Goal: Transaction & Acquisition: Purchase product/service

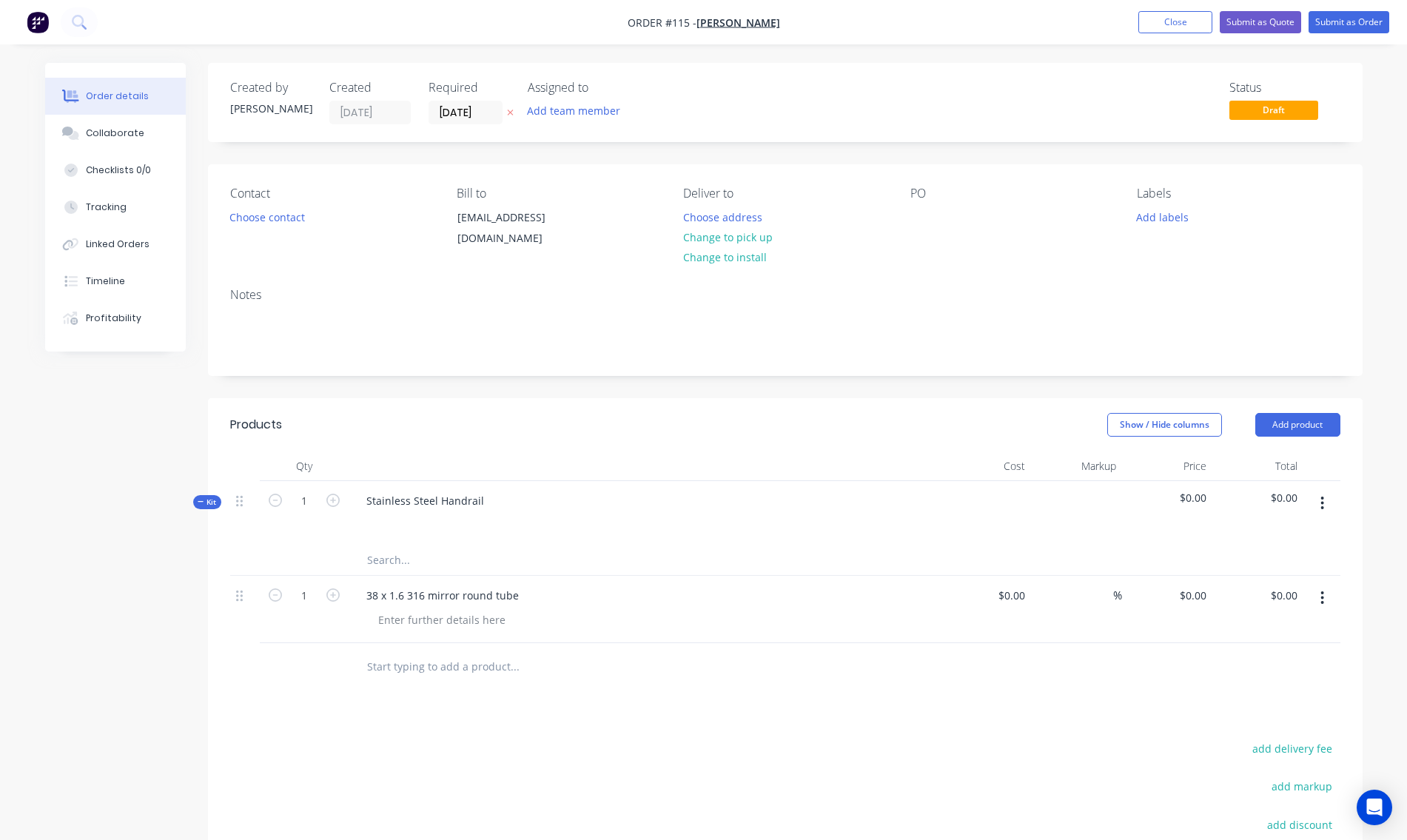
scroll to position [161, 0]
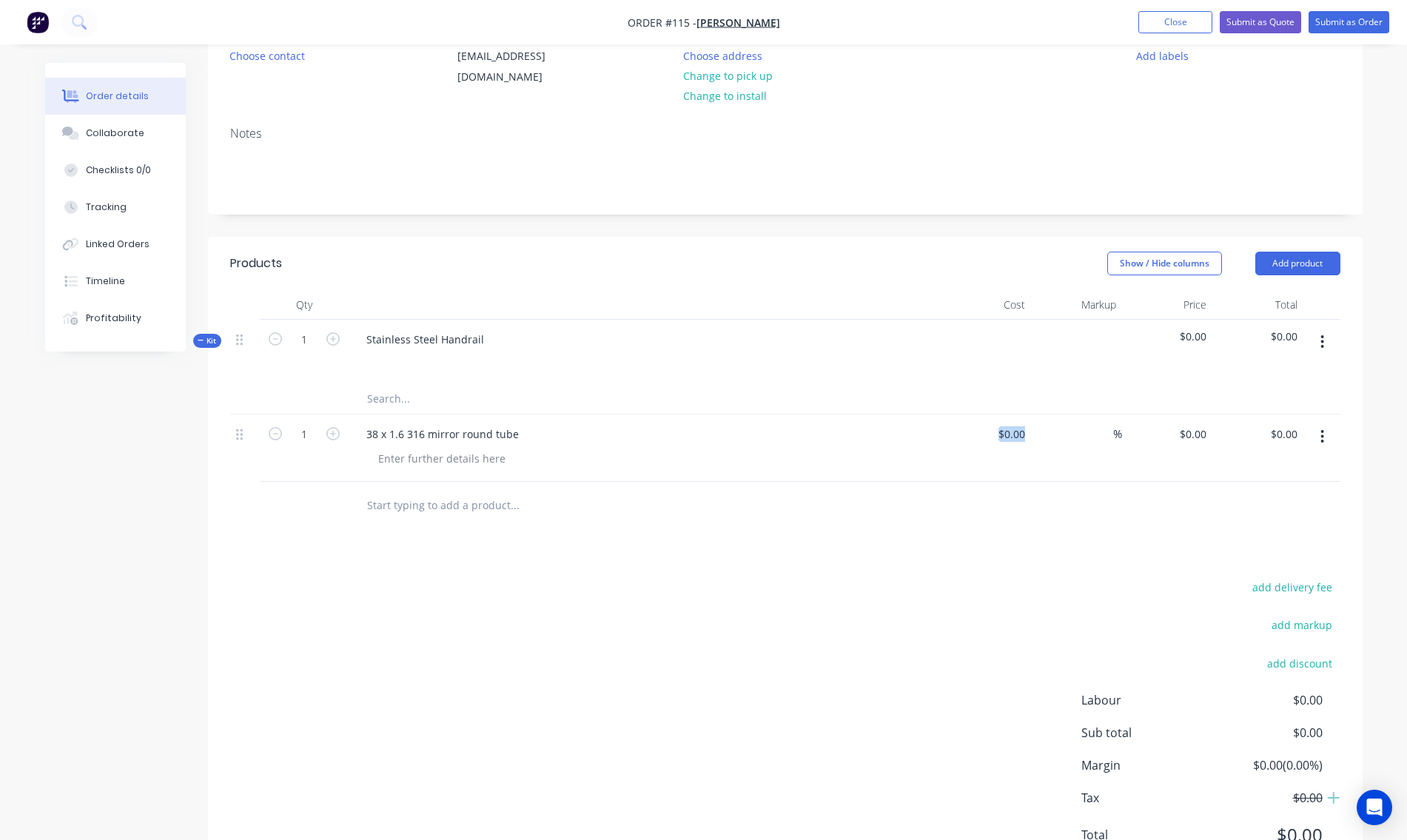
drag, startPoint x: 1034, startPoint y: 433, endPoint x: 946, endPoint y: 471, distance: 95.9
click at [946, 471] on div "1 38 x 1.6 316 mirror round tube $0.00 $0.00 % $0.00 $0.00 $0.00 $0.00" at bounding box center [785, 448] width 1111 height 67
click at [1015, 440] on input at bounding box center [1022, 434] width 17 height 22
type input "$19.50"
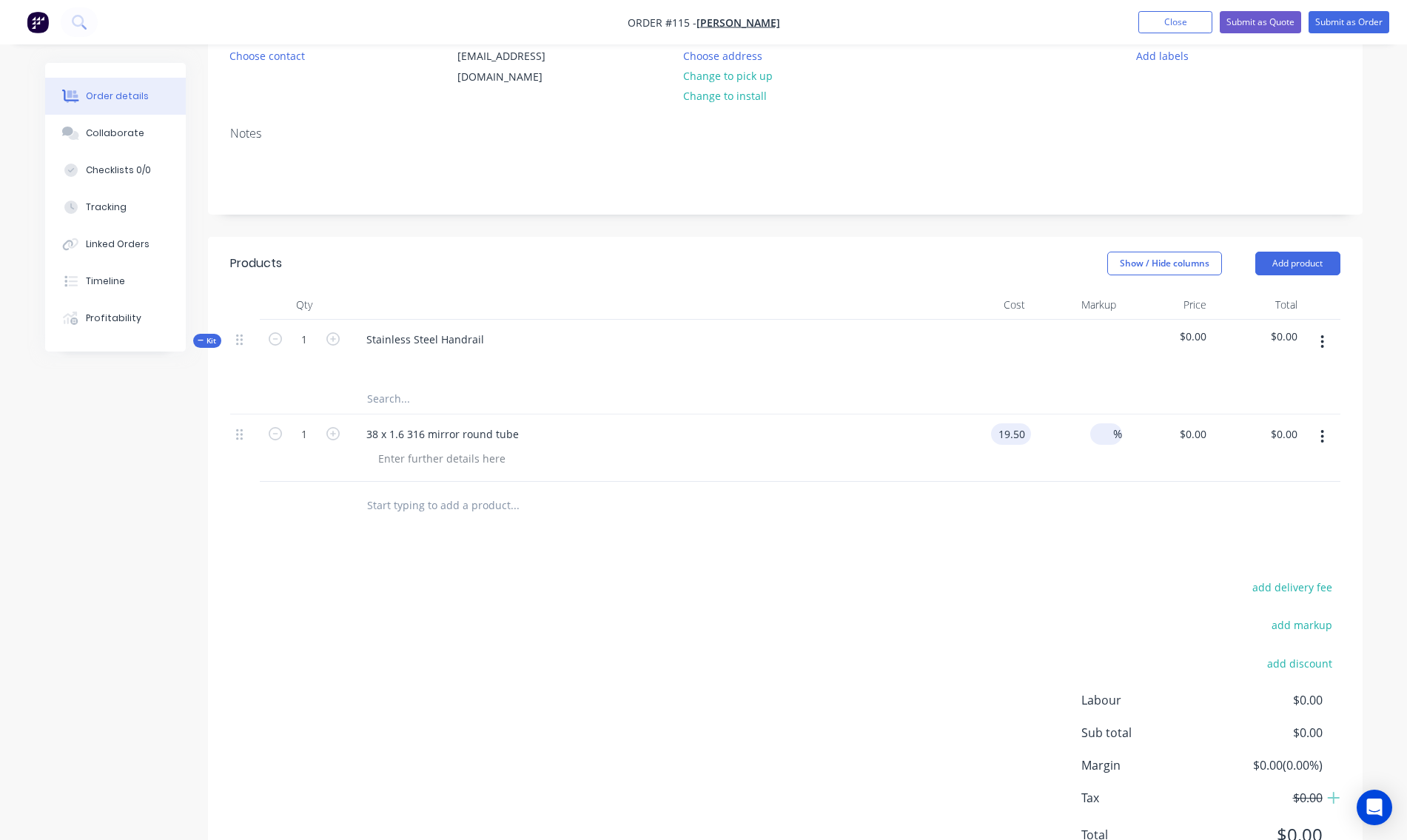
type input "$19.50"
click at [1115, 438] on span "%" at bounding box center [1118, 434] width 9 height 17
type input "80"
type input "35.1"
type input "$35.10"
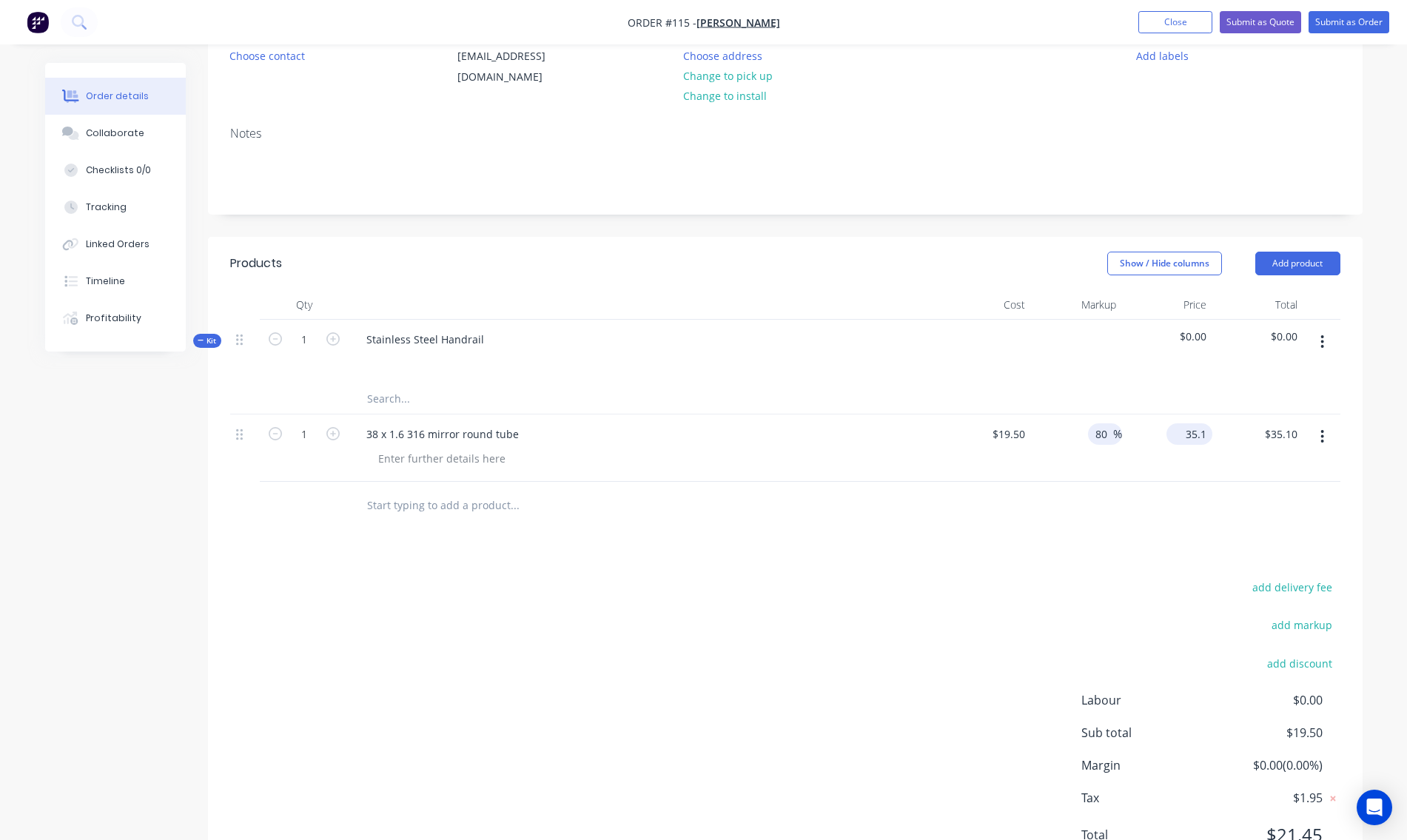
click at [1194, 441] on input "35.1" at bounding box center [1192, 434] width 40 height 22
type input "$35.10"
type input "12"
type input "$421.20"
click at [659, 480] on div "38 x 1.6 316 mirror round tube" at bounding box center [644, 448] width 592 height 67
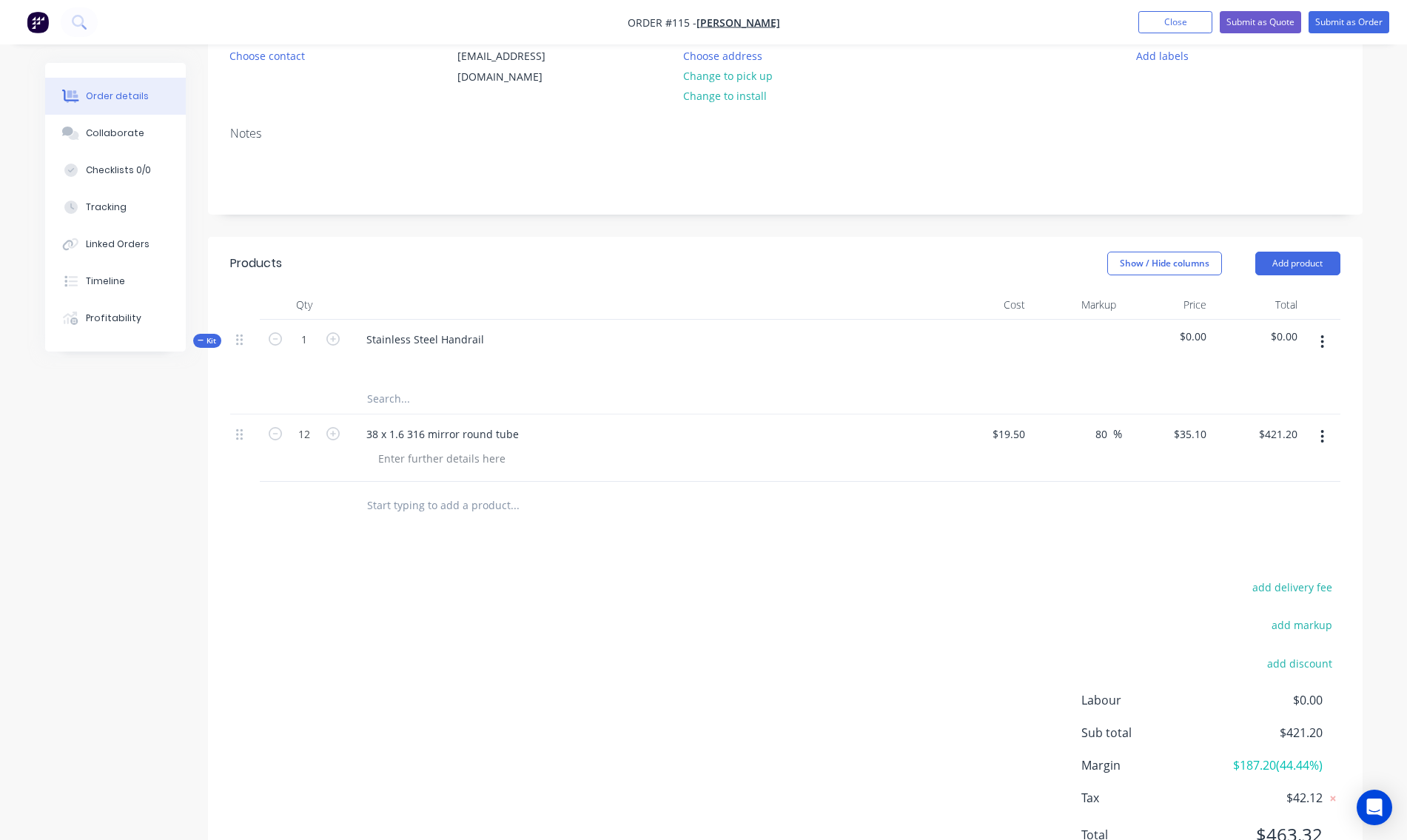
click at [389, 509] on input "text" at bounding box center [514, 505] width 296 height 30
type input "6"
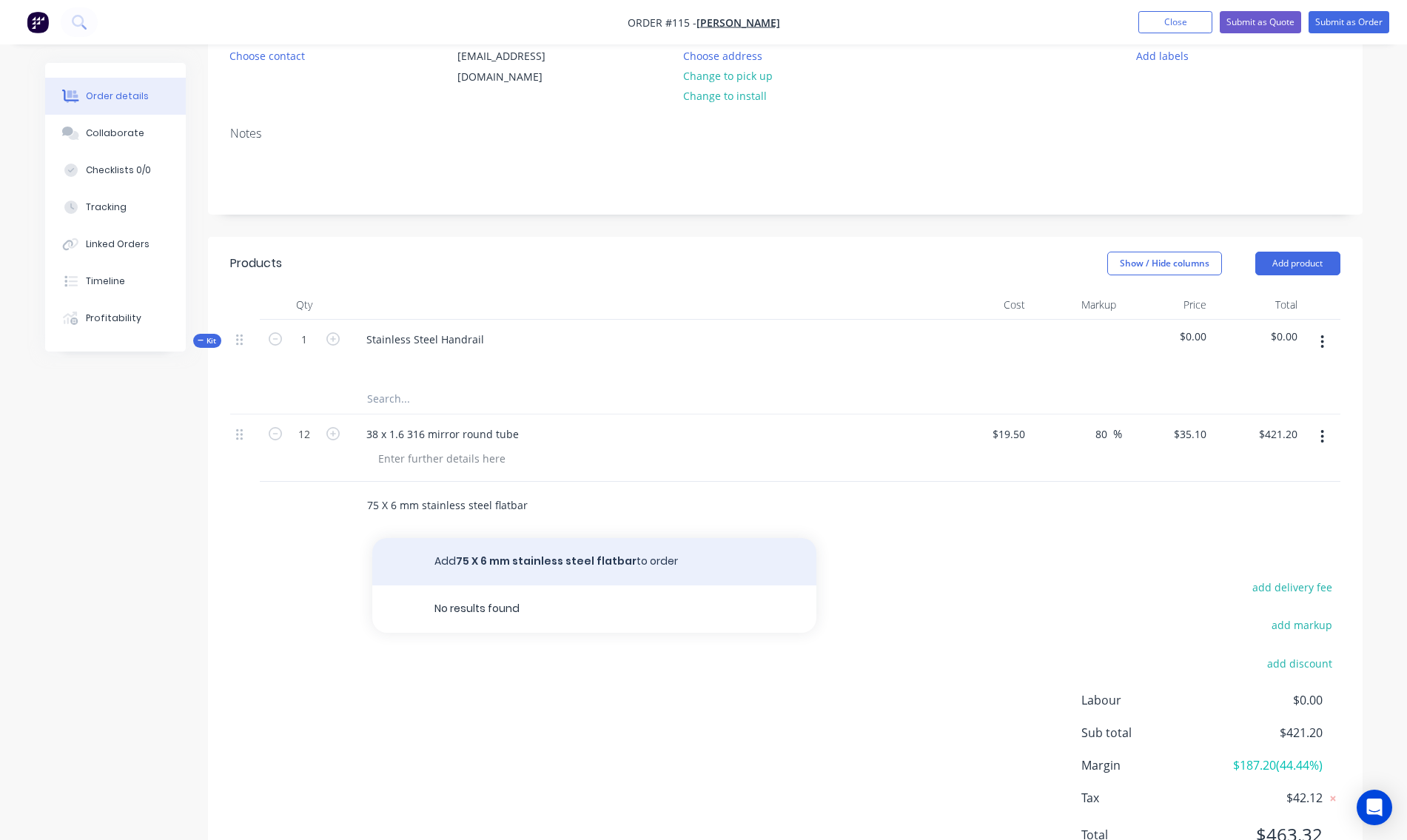
type input "75 X 6 mm stainless steel flatbar"
click at [496, 563] on button "Add 75 X 6 mm stainless steel flatbar to order" at bounding box center [595, 561] width 444 height 47
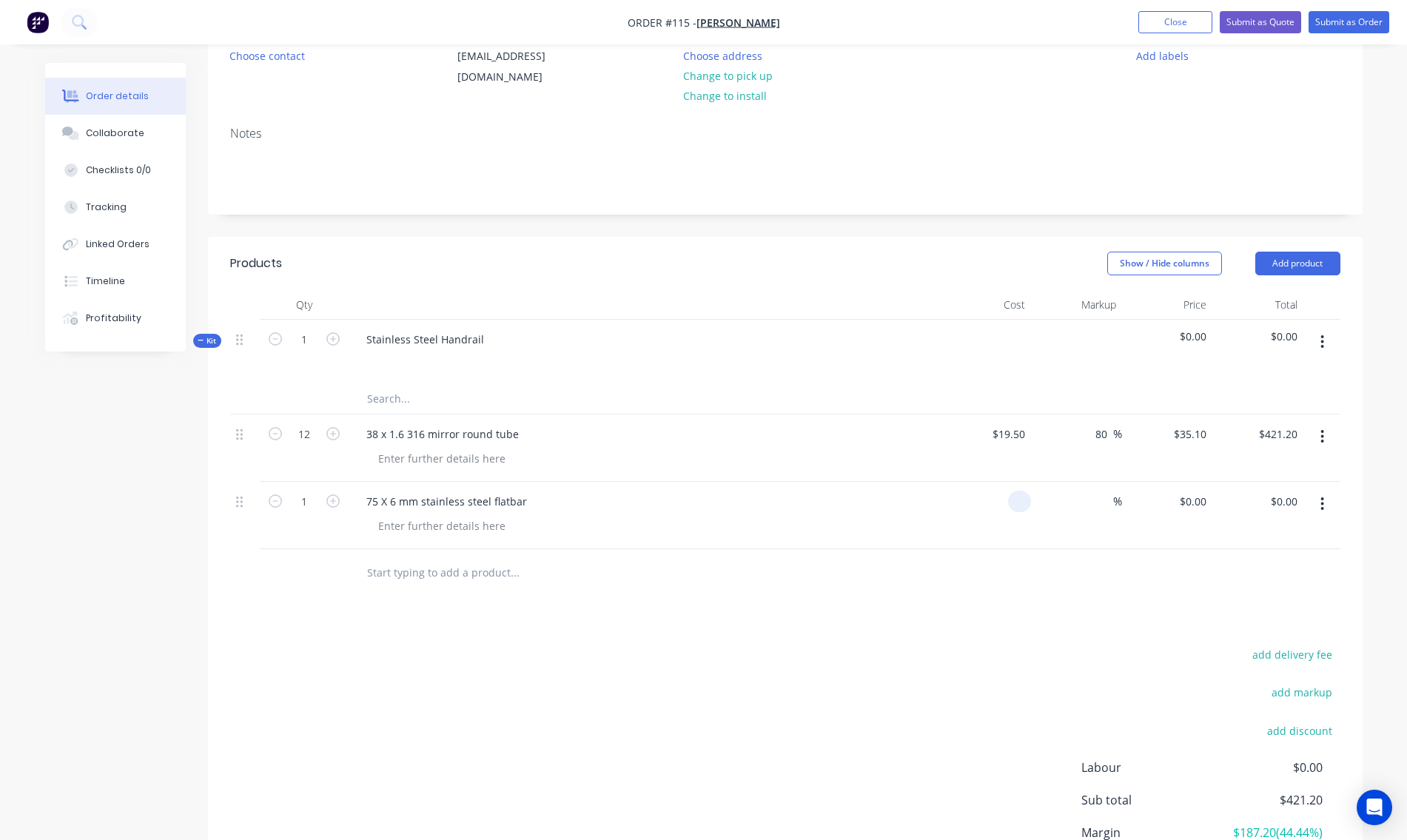
click at [1028, 501] on input at bounding box center [1022, 501] width 17 height 22
type input "$45.00"
click at [1102, 503] on input at bounding box center [1105, 501] width 17 height 22
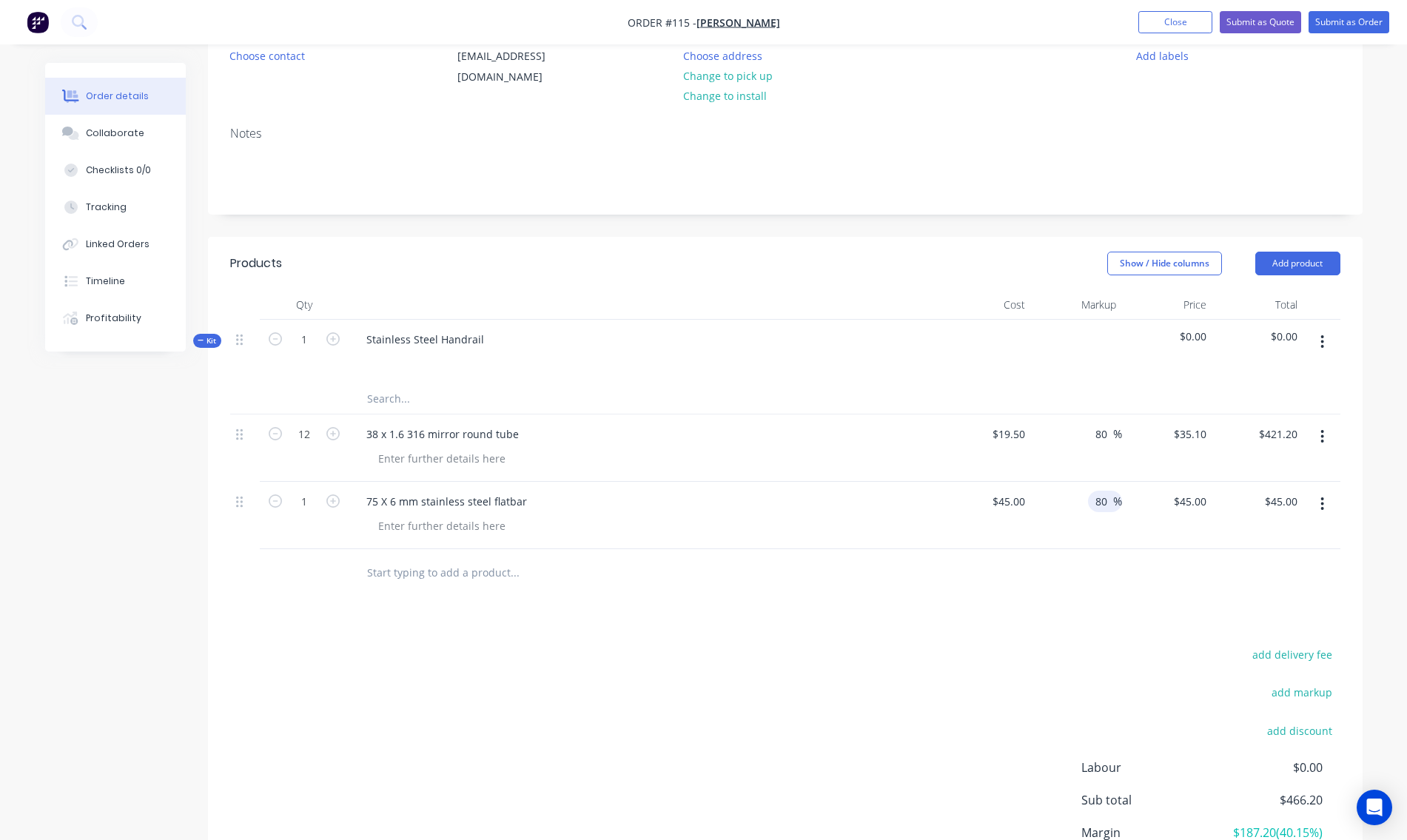
type input "80"
type input "$81.00"
click at [1188, 534] on div "$81.00 $81.00" at bounding box center [1168, 515] width 91 height 67
click at [460, 573] on input "text" at bounding box center [514, 573] width 296 height 30
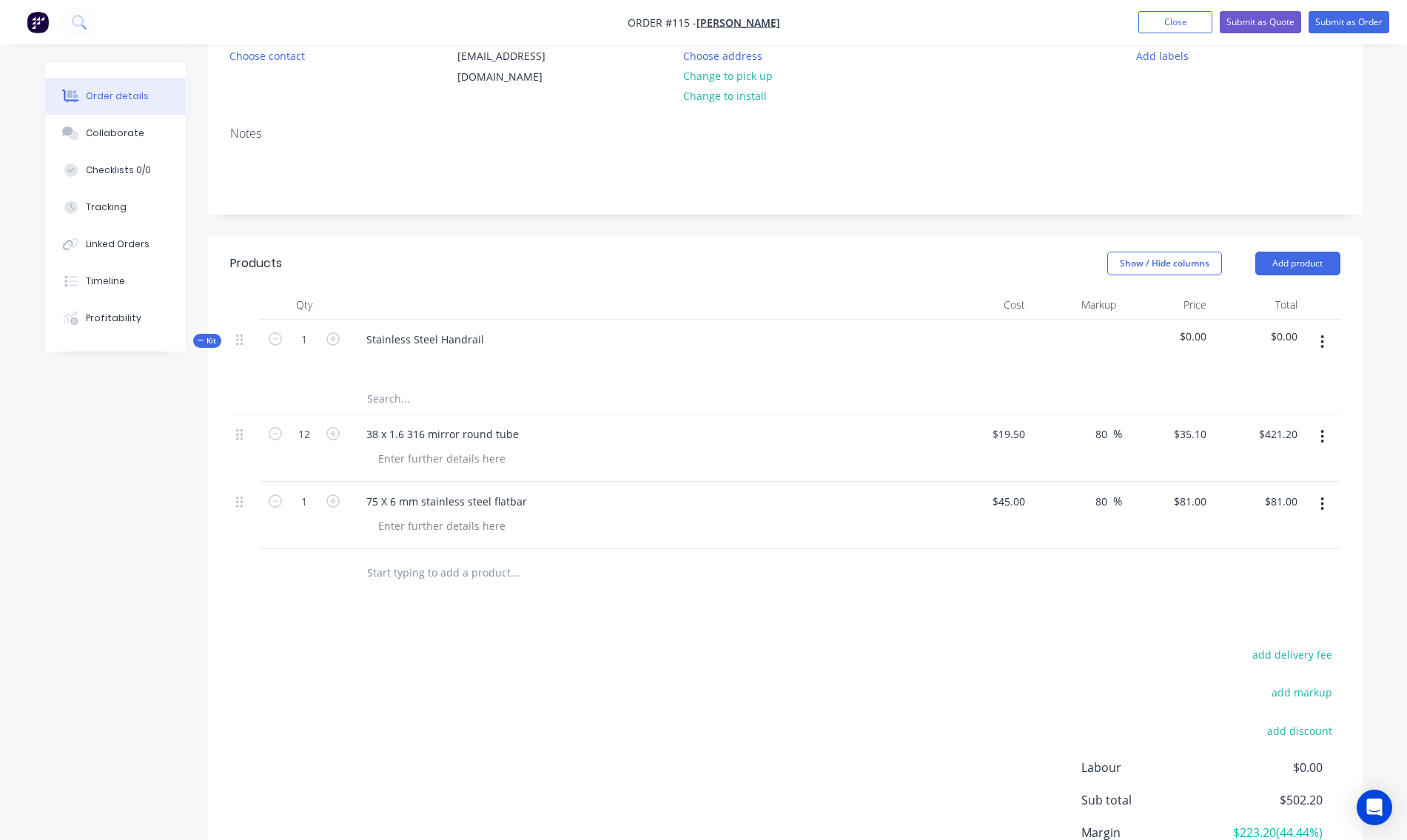
click at [437, 565] on input "text" at bounding box center [514, 573] width 296 height 30
click at [1318, 340] on button "button" at bounding box center [1322, 342] width 35 height 27
click at [1264, 412] on div "Add product to kit" at bounding box center [1270, 411] width 114 height 22
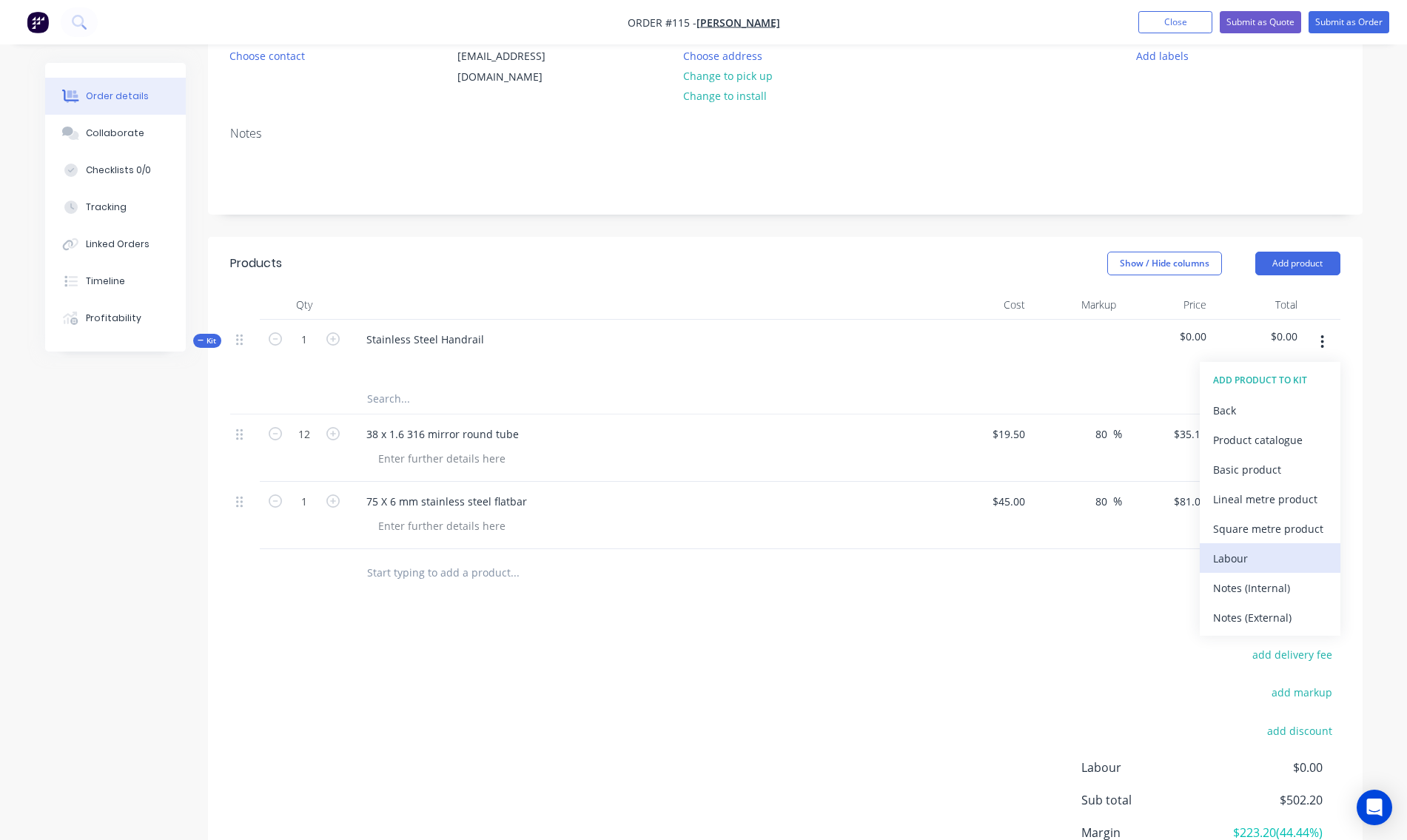
click at [1241, 561] on div "Labour" at bounding box center [1270, 558] width 114 height 22
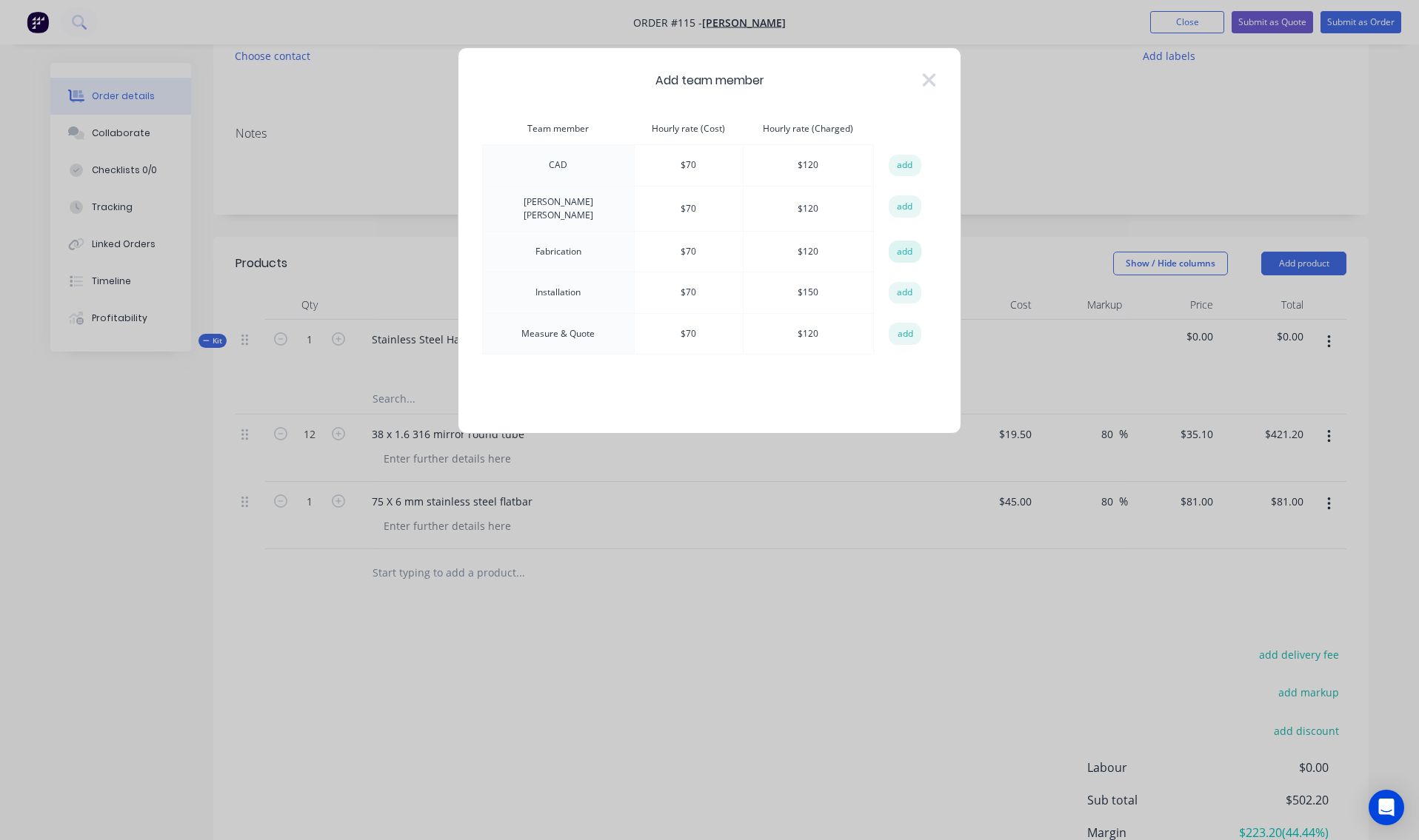
click at [908, 245] on button "add" at bounding box center [905, 251] width 32 height 22
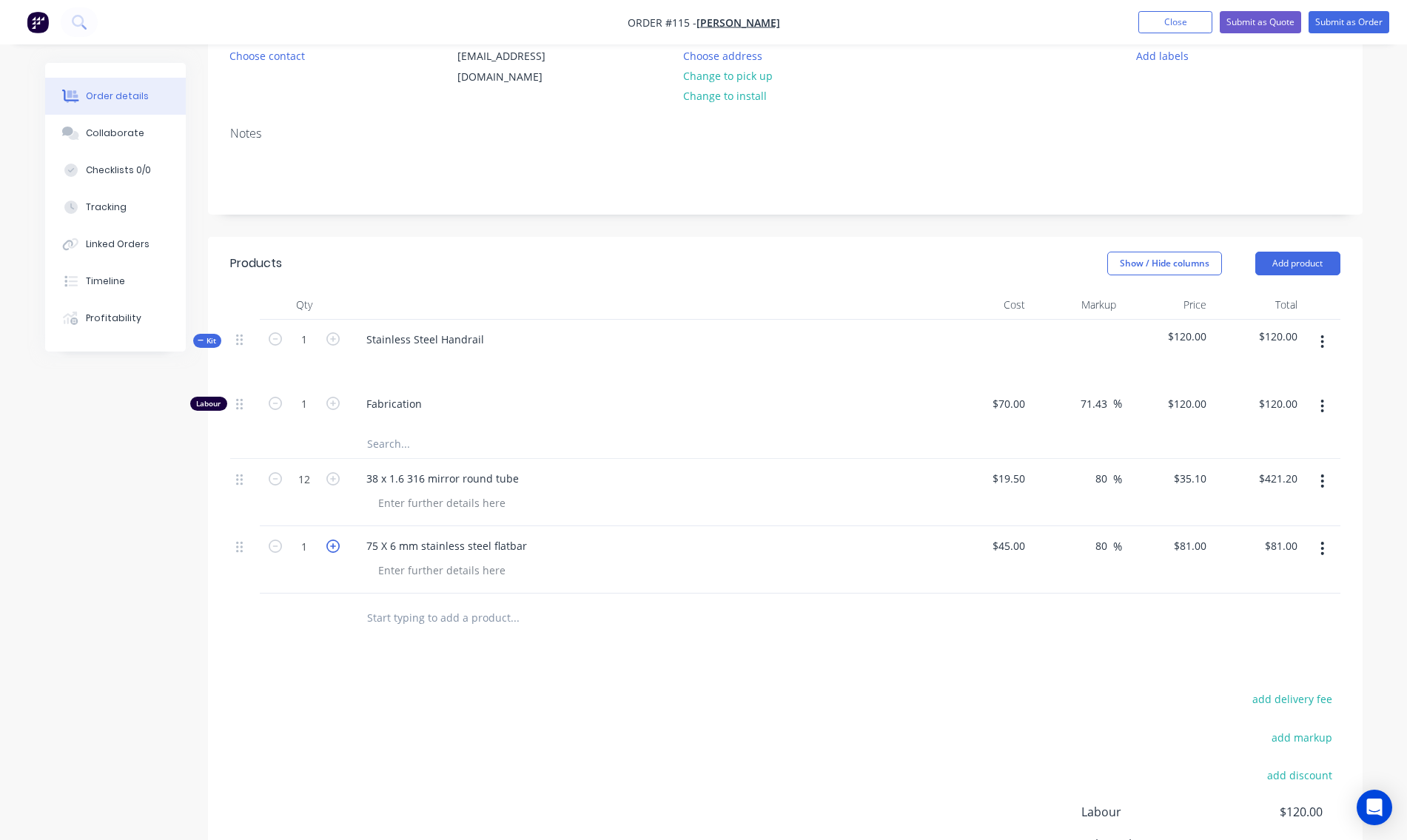
click at [331, 550] on icon "button" at bounding box center [333, 546] width 13 height 13
type input "2"
type input "$162.00"
click at [331, 550] on icon "button" at bounding box center [333, 546] width 13 height 13
type input "3"
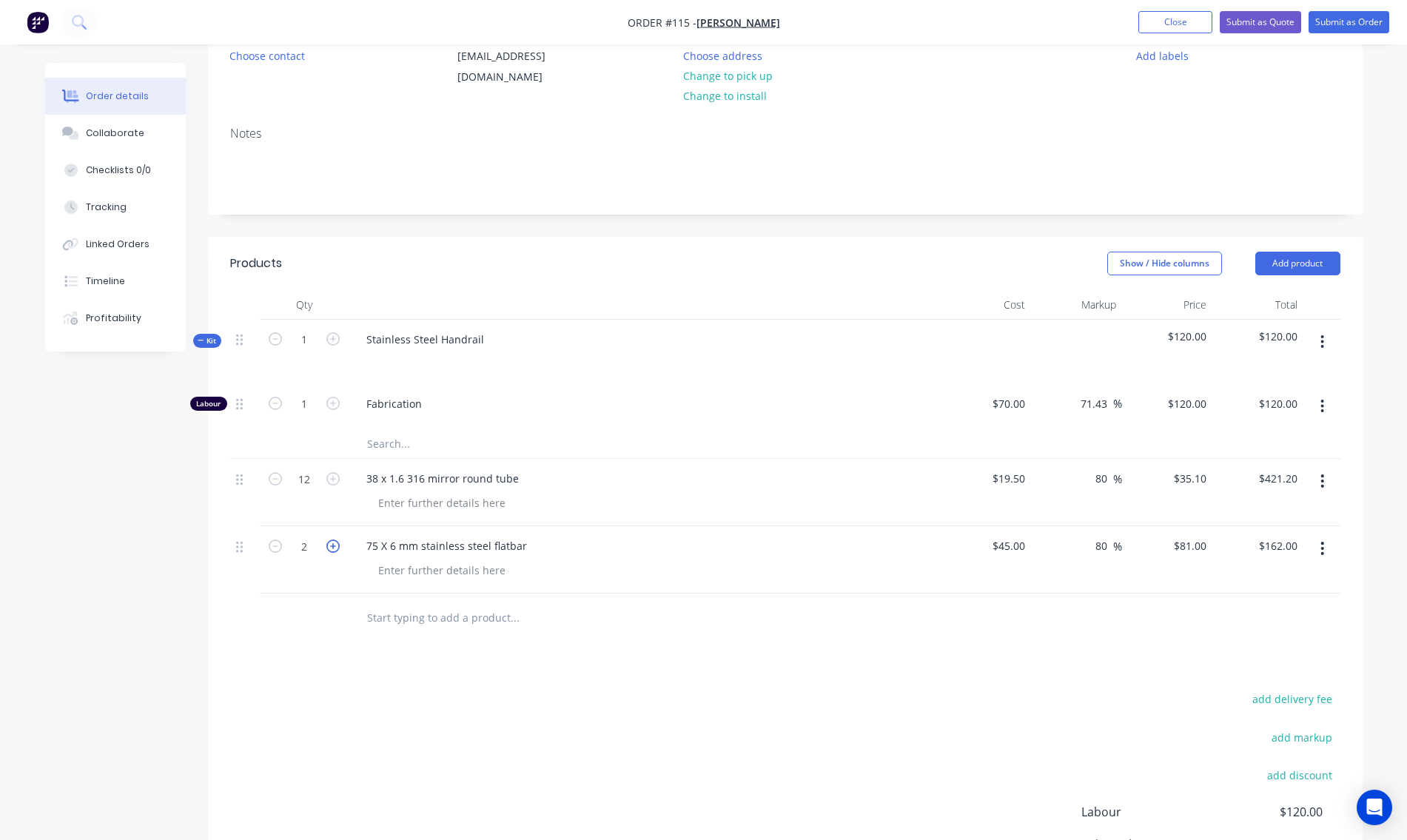
type input "$243.00"
click at [331, 550] on icon "button" at bounding box center [333, 546] width 13 height 13
type input "4"
type input "$324.00"
click at [331, 550] on icon "button" at bounding box center [333, 546] width 13 height 13
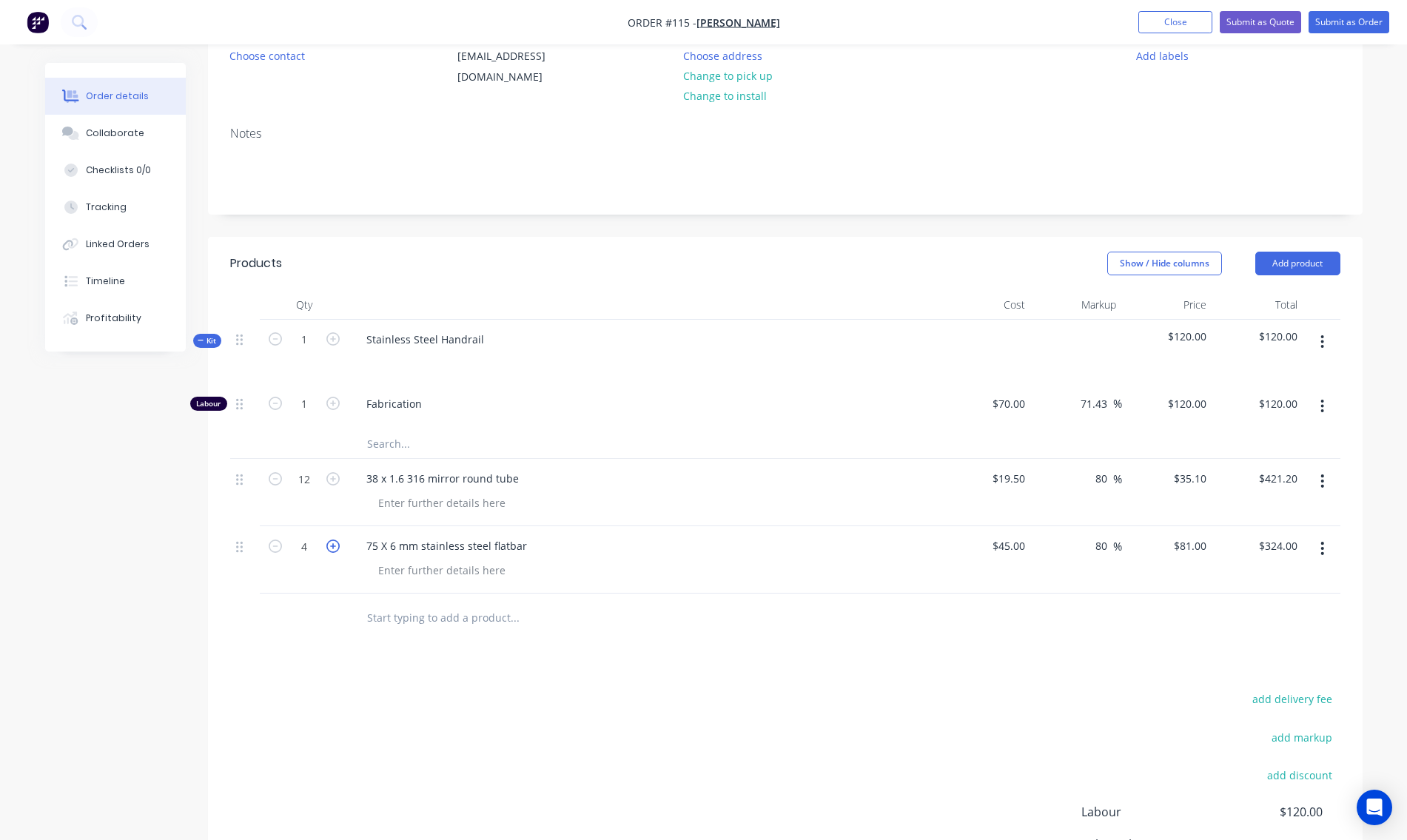
type input "5"
type input "$405.00"
click at [331, 550] on icon "button" at bounding box center [333, 546] width 13 height 13
type input "6"
type input "$486.00"
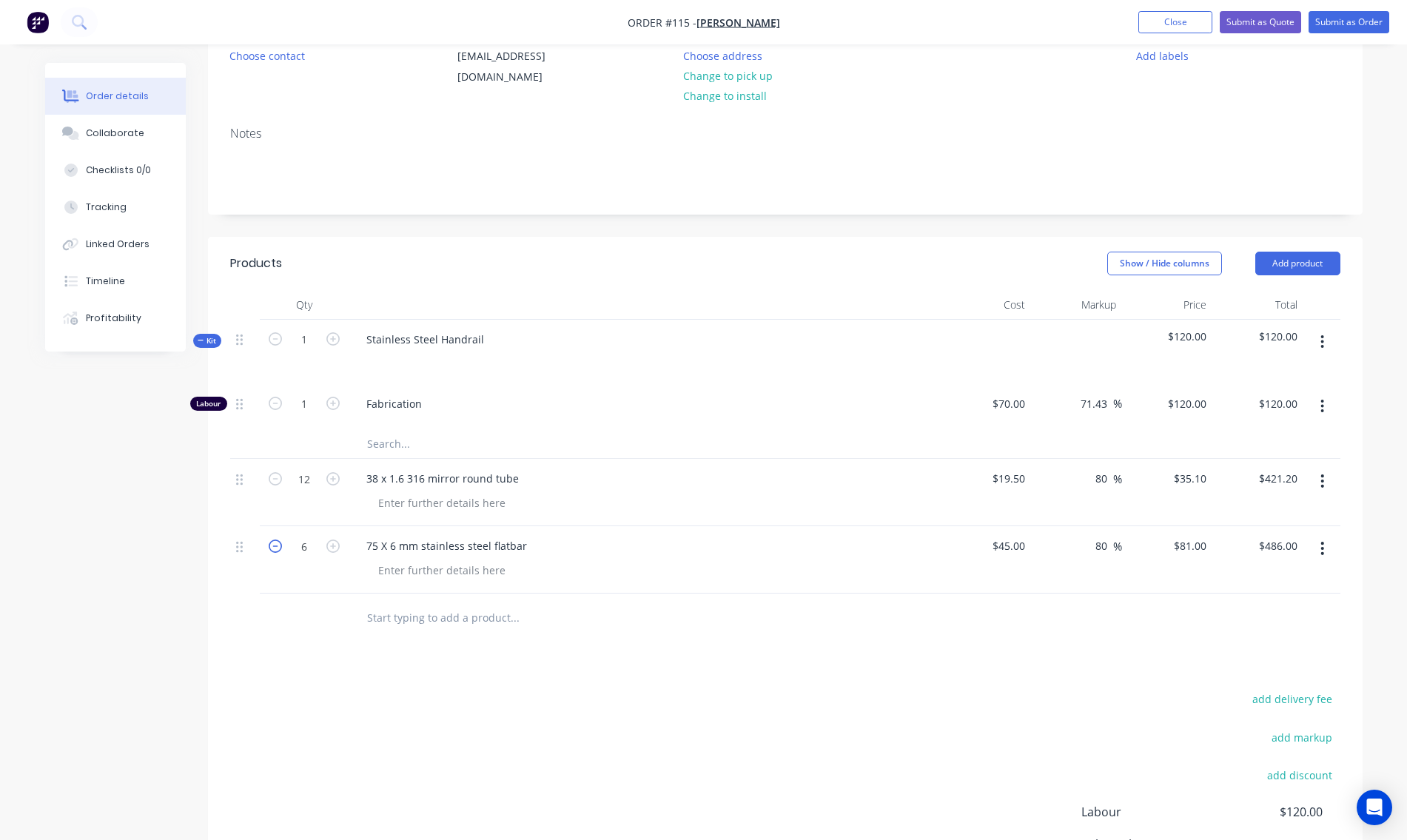
click at [272, 551] on icon "button" at bounding box center [275, 546] width 13 height 13
type input "5"
type input "$405.00"
click at [272, 551] on icon "button" at bounding box center [275, 546] width 13 height 13
type input "4"
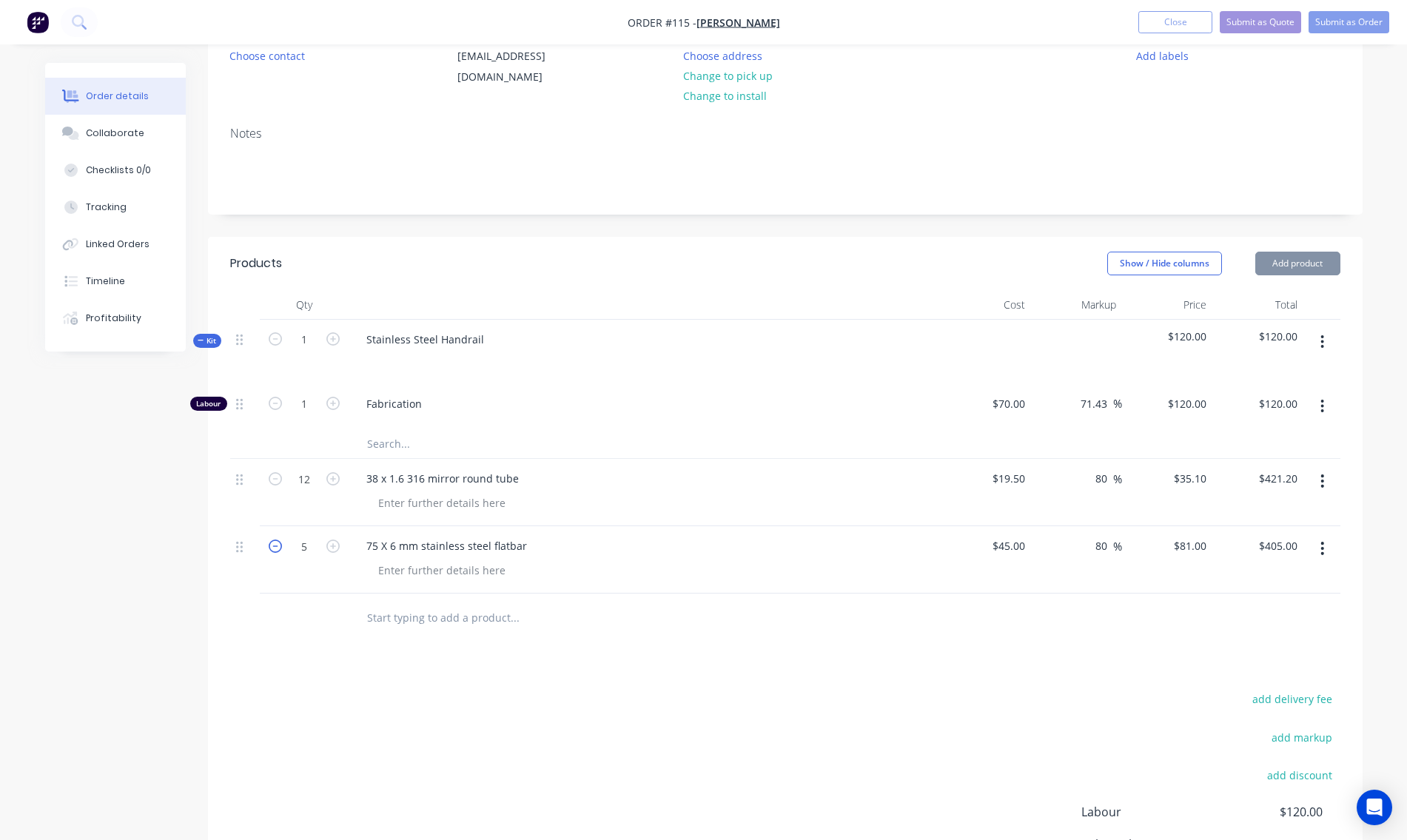
type input "$324.00"
click at [272, 551] on icon "button" at bounding box center [275, 546] width 13 height 13
type input "3"
type input "$243.00"
click at [272, 551] on icon "button" at bounding box center [275, 546] width 13 height 13
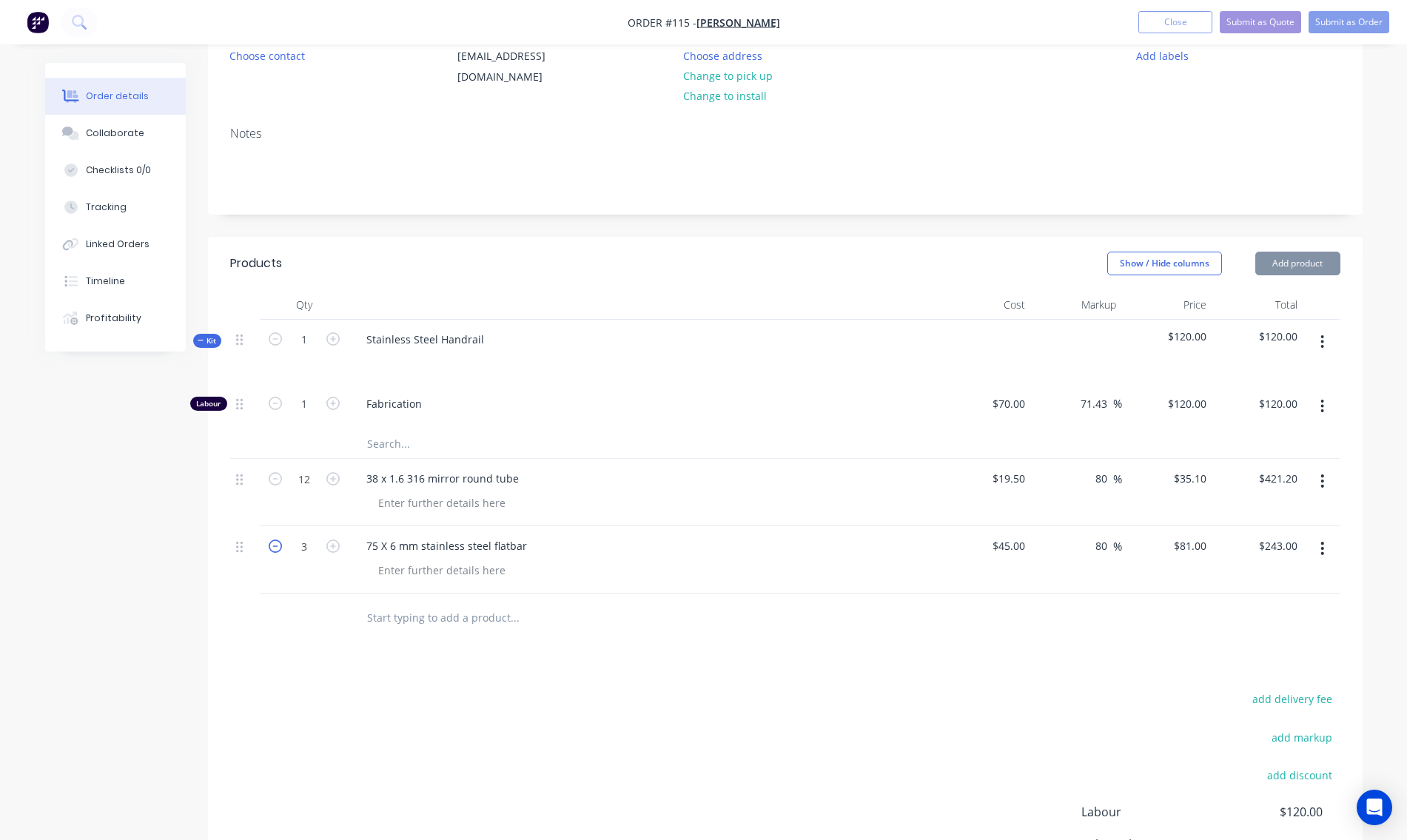
type input "2"
type input "$162.00"
click at [272, 551] on icon "button" at bounding box center [275, 546] width 13 height 13
type input "1"
type input "$81.00"
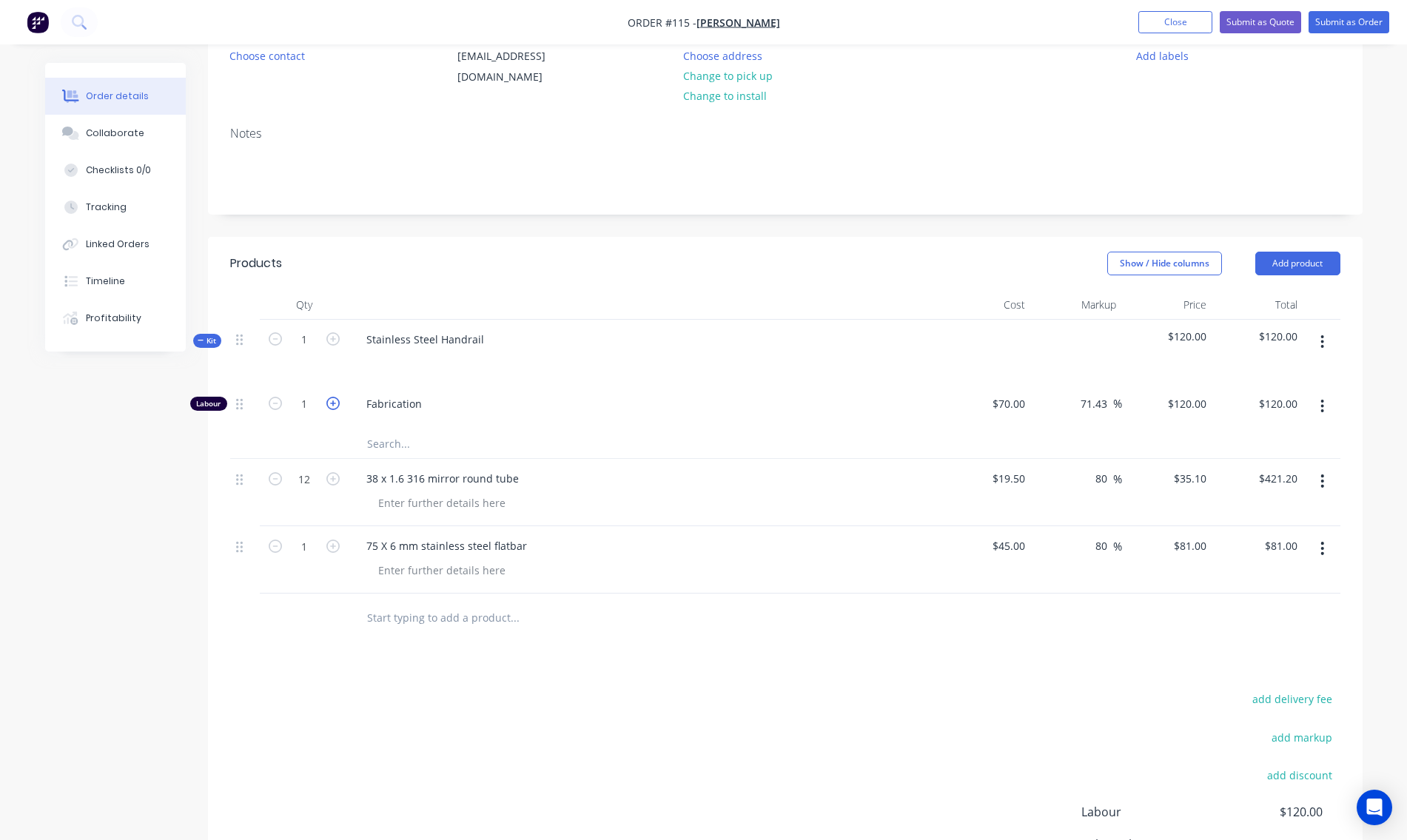
click at [332, 402] on icon "button" at bounding box center [333, 403] width 13 height 13
type input "2"
type input "$240.00"
click at [332, 402] on icon "button" at bounding box center [333, 403] width 13 height 13
type input "3"
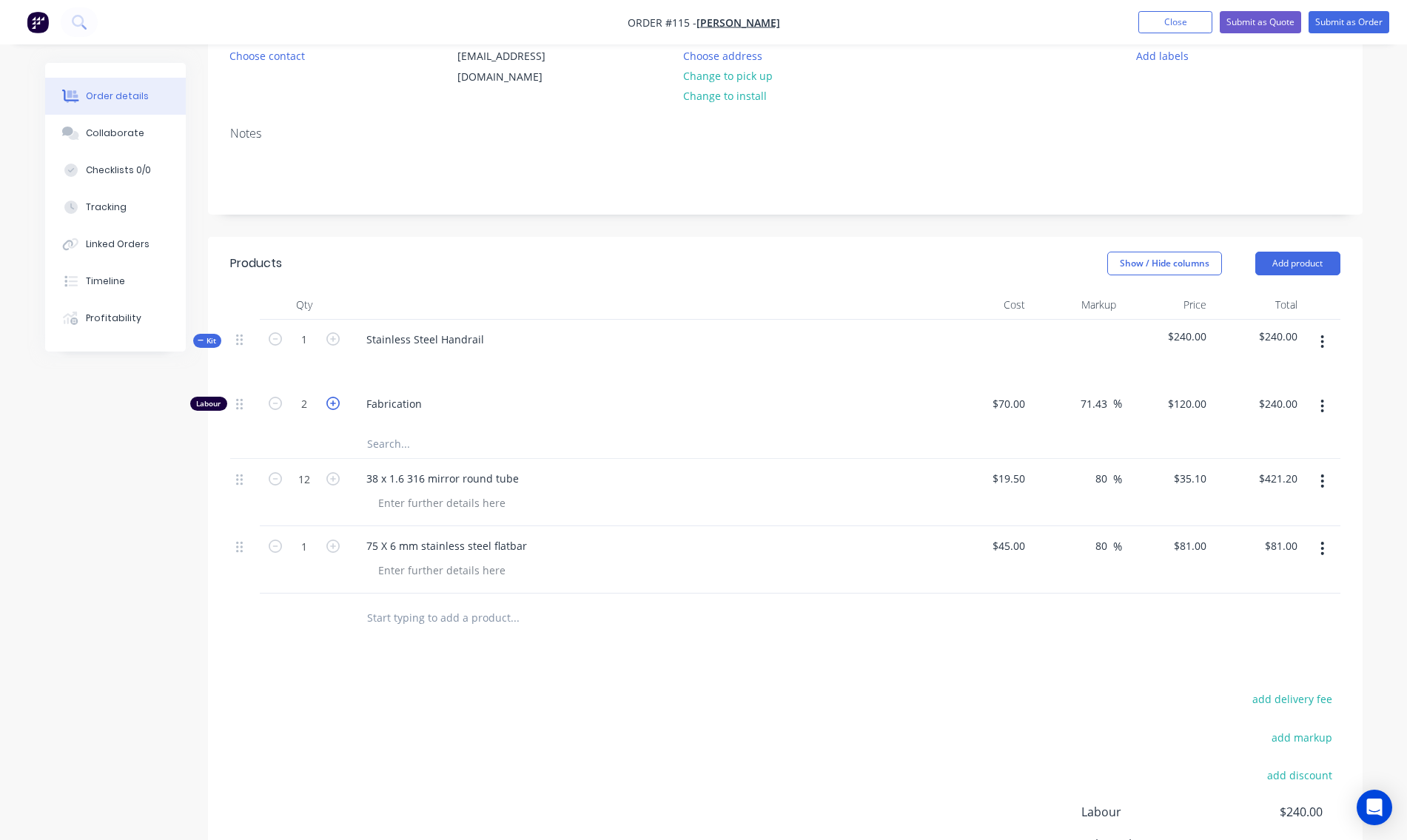
type input "$360.00"
click at [332, 402] on icon "button" at bounding box center [333, 403] width 13 height 13
type input "4"
type input "$480.00"
click at [332, 402] on icon "button" at bounding box center [333, 403] width 13 height 13
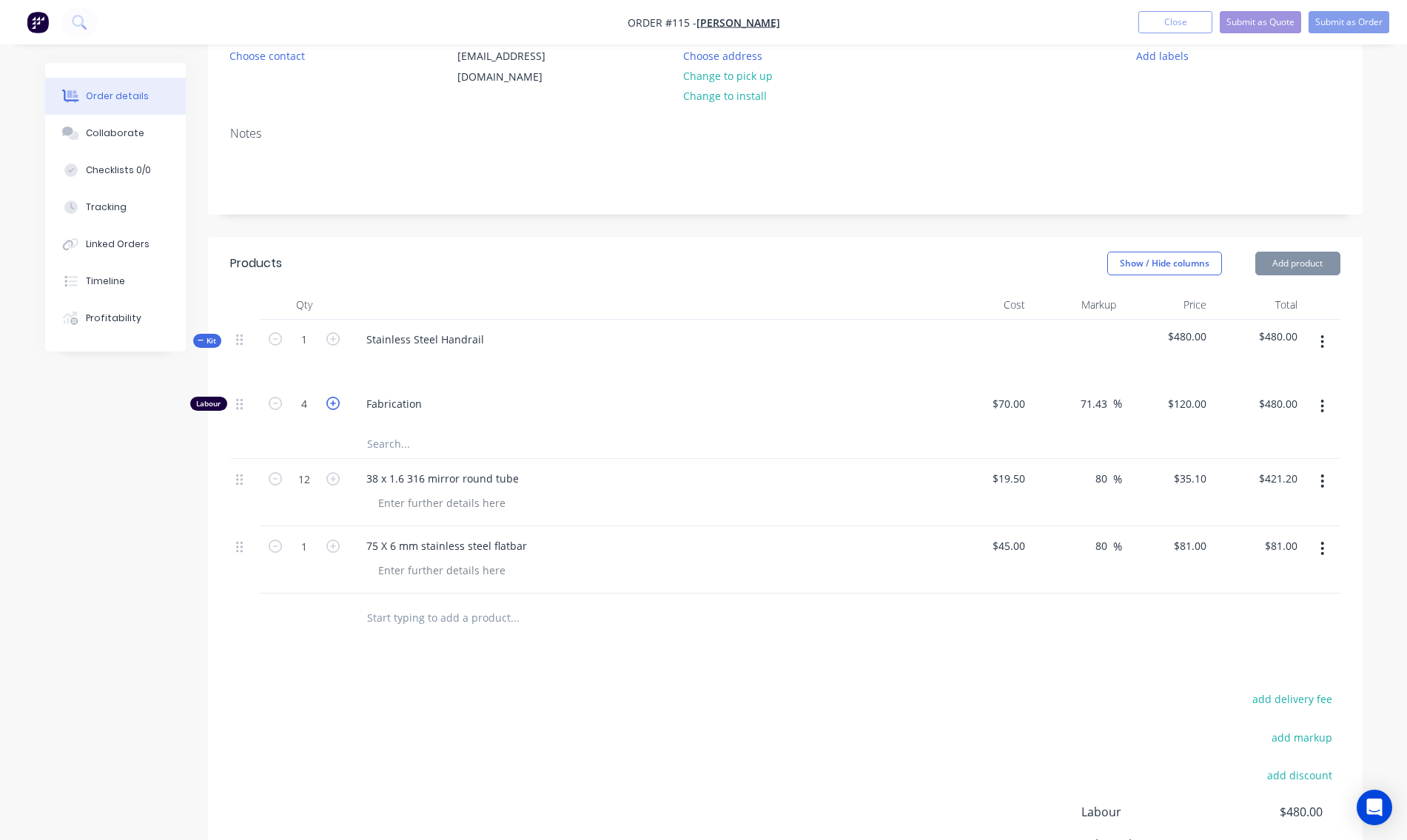
type input "5"
type input "$600.00"
click at [332, 402] on icon "button" at bounding box center [333, 403] width 13 height 13
type input "6"
type input "$720.00"
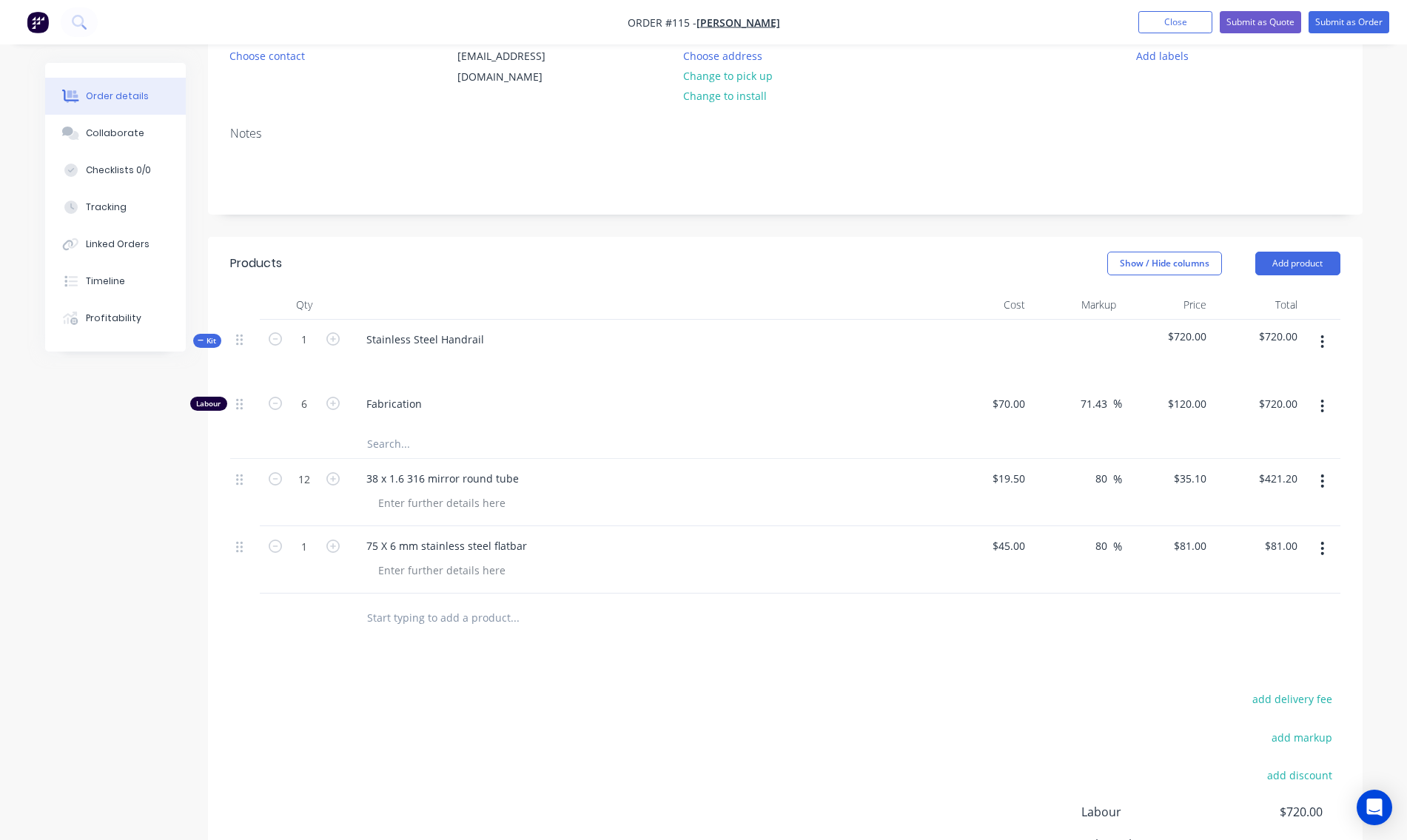
click at [1089, 662] on div "Products Show / Hide columns Add product Qty Cost Markup Price Total Kit 1 Stai…" at bounding box center [786, 617] width 1155 height 761
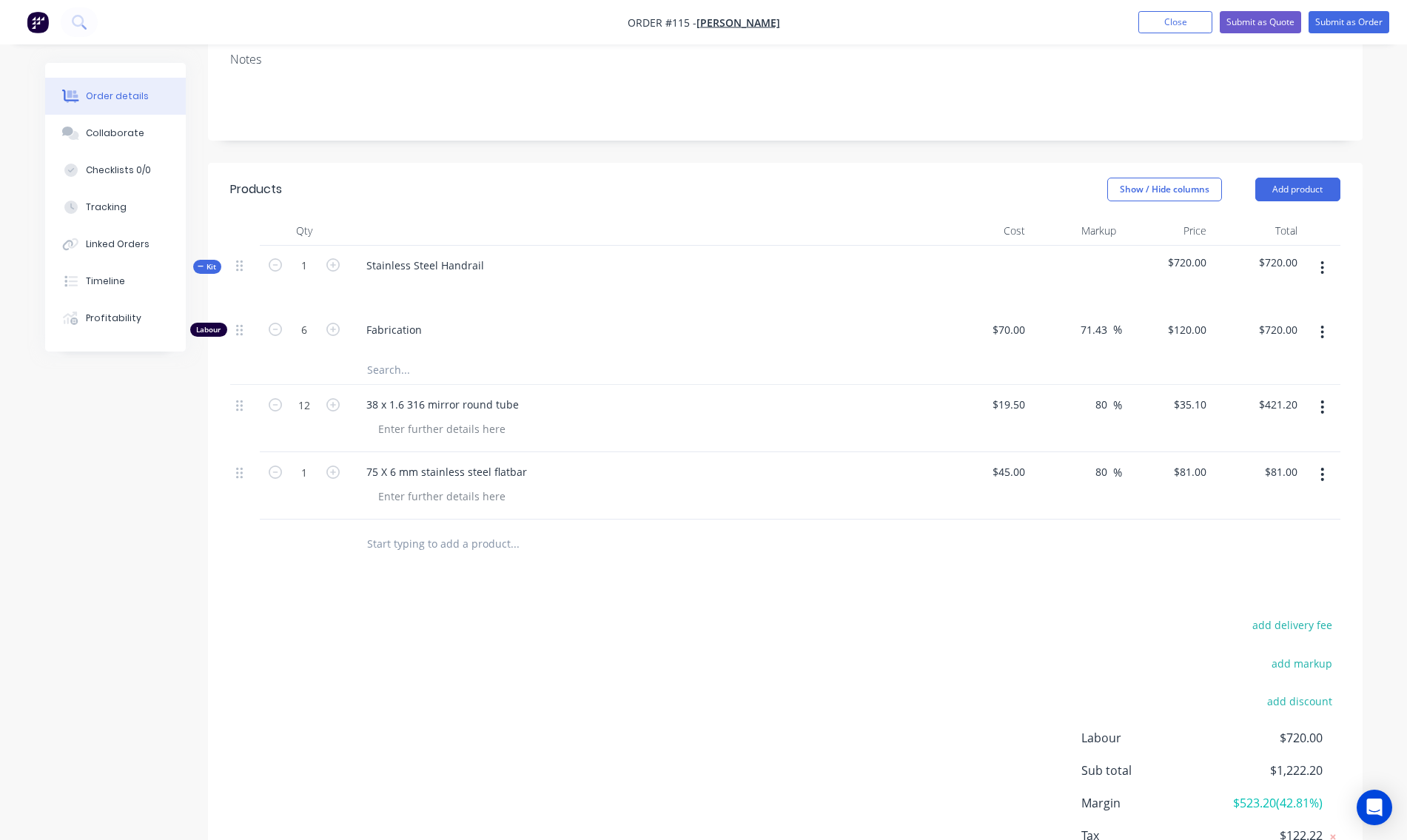
scroll to position [309, 0]
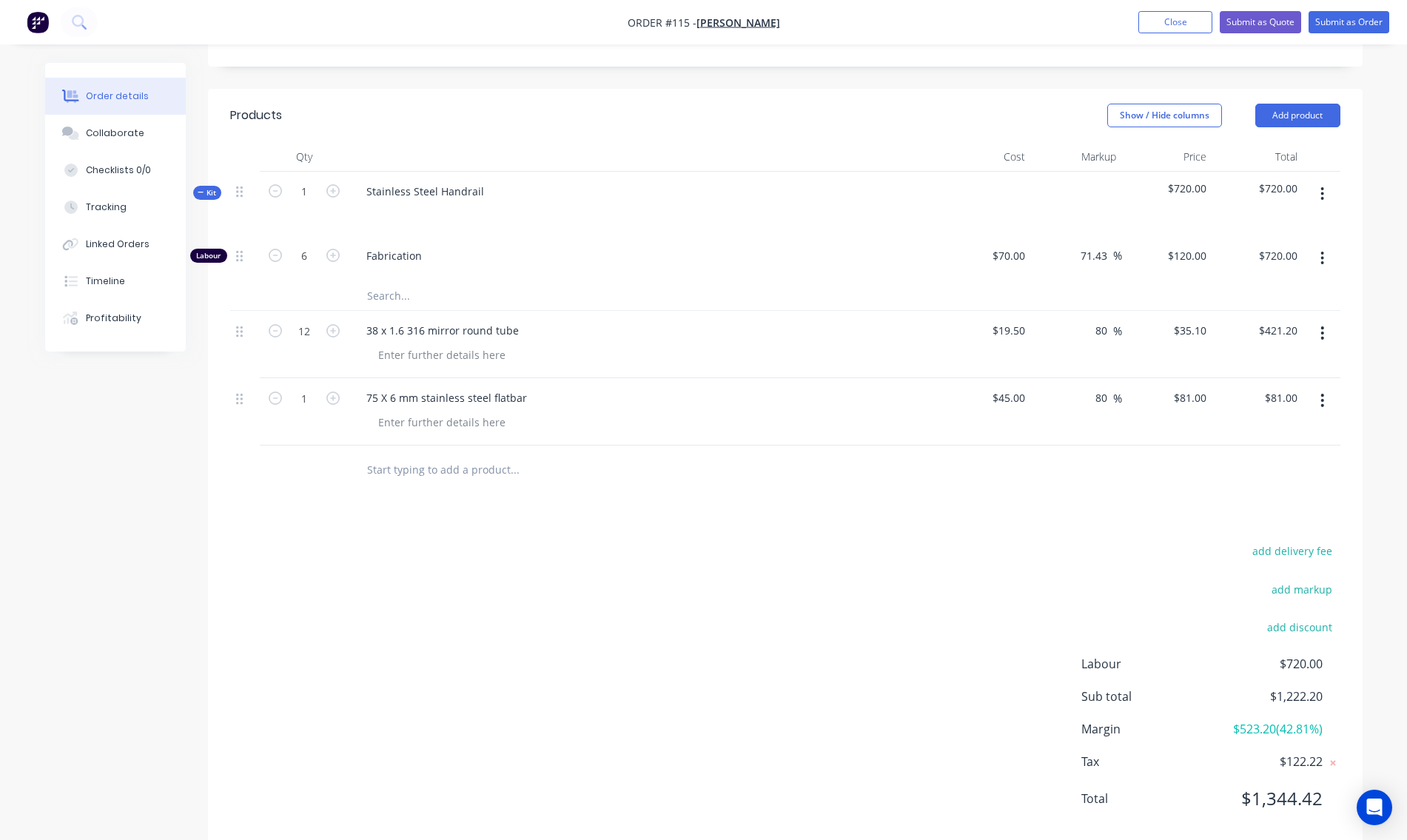
click at [396, 475] on input "text" at bounding box center [514, 469] width 296 height 30
type input "c"
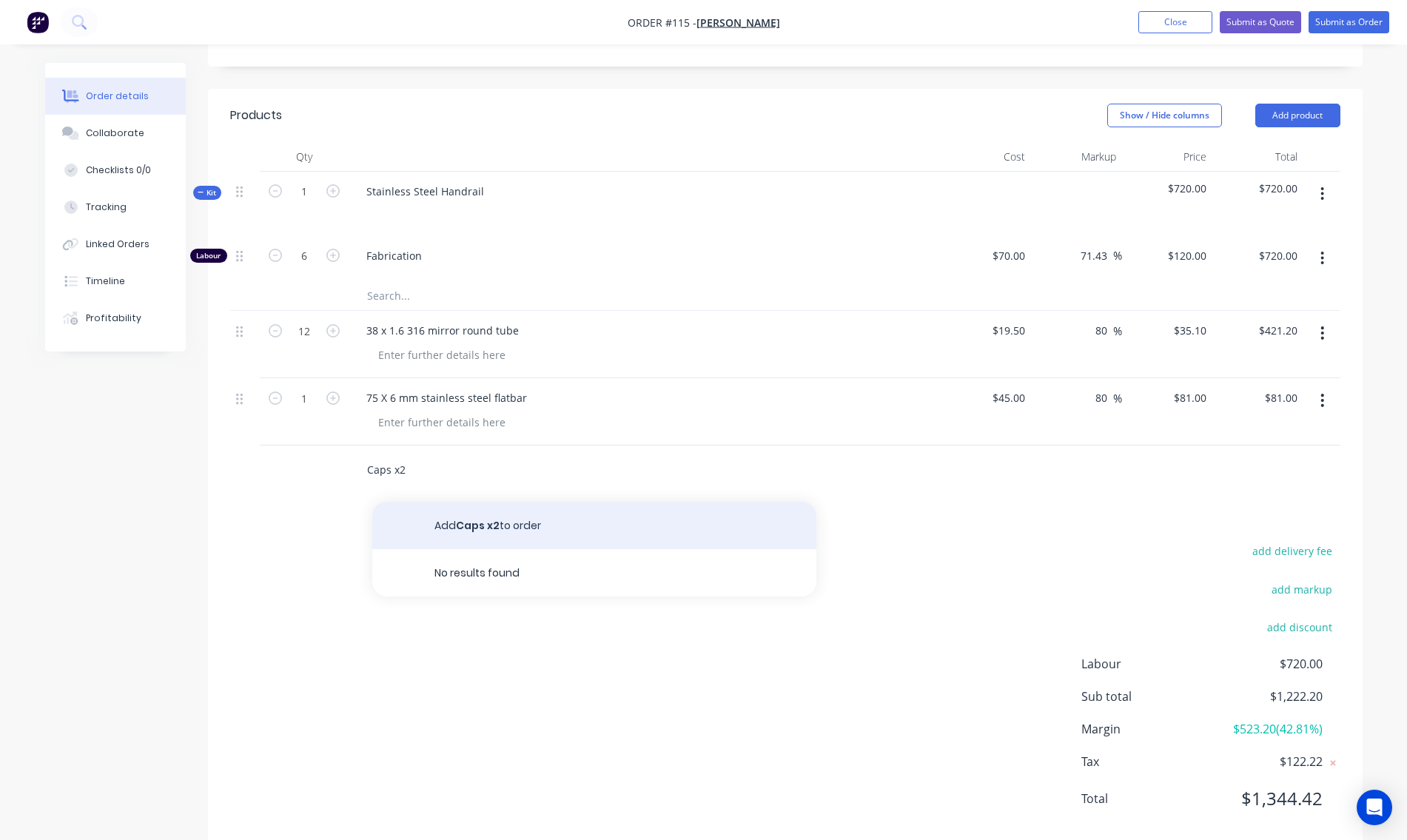
type input "Caps x2"
click at [491, 529] on button "Add Caps x2 to order" at bounding box center [595, 526] width 444 height 47
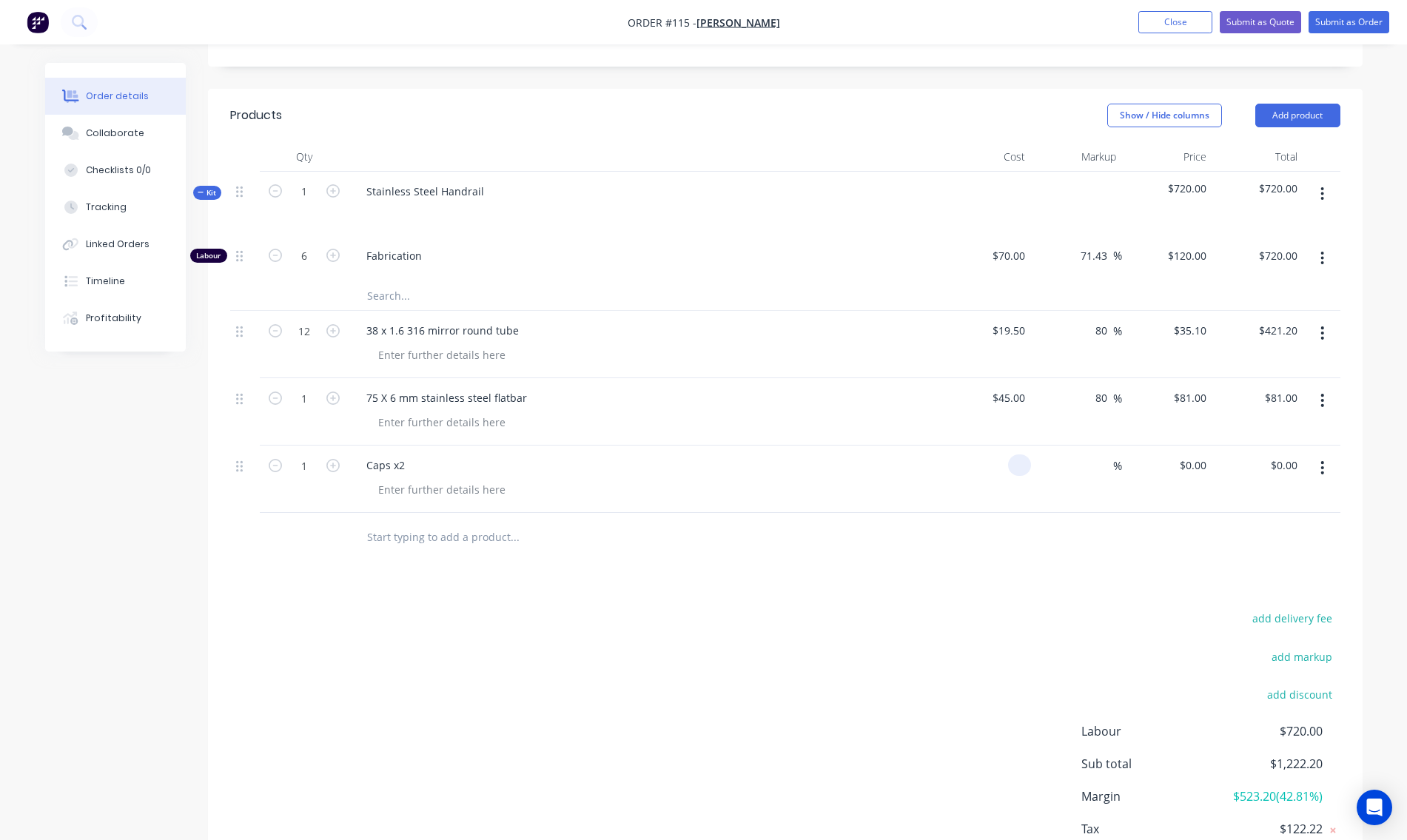
click at [999, 467] on div at bounding box center [987, 479] width 91 height 67
type input "$8.21"
drag, startPoint x: 1127, startPoint y: 469, endPoint x: 1118, endPoint y: 470, distance: 9.1
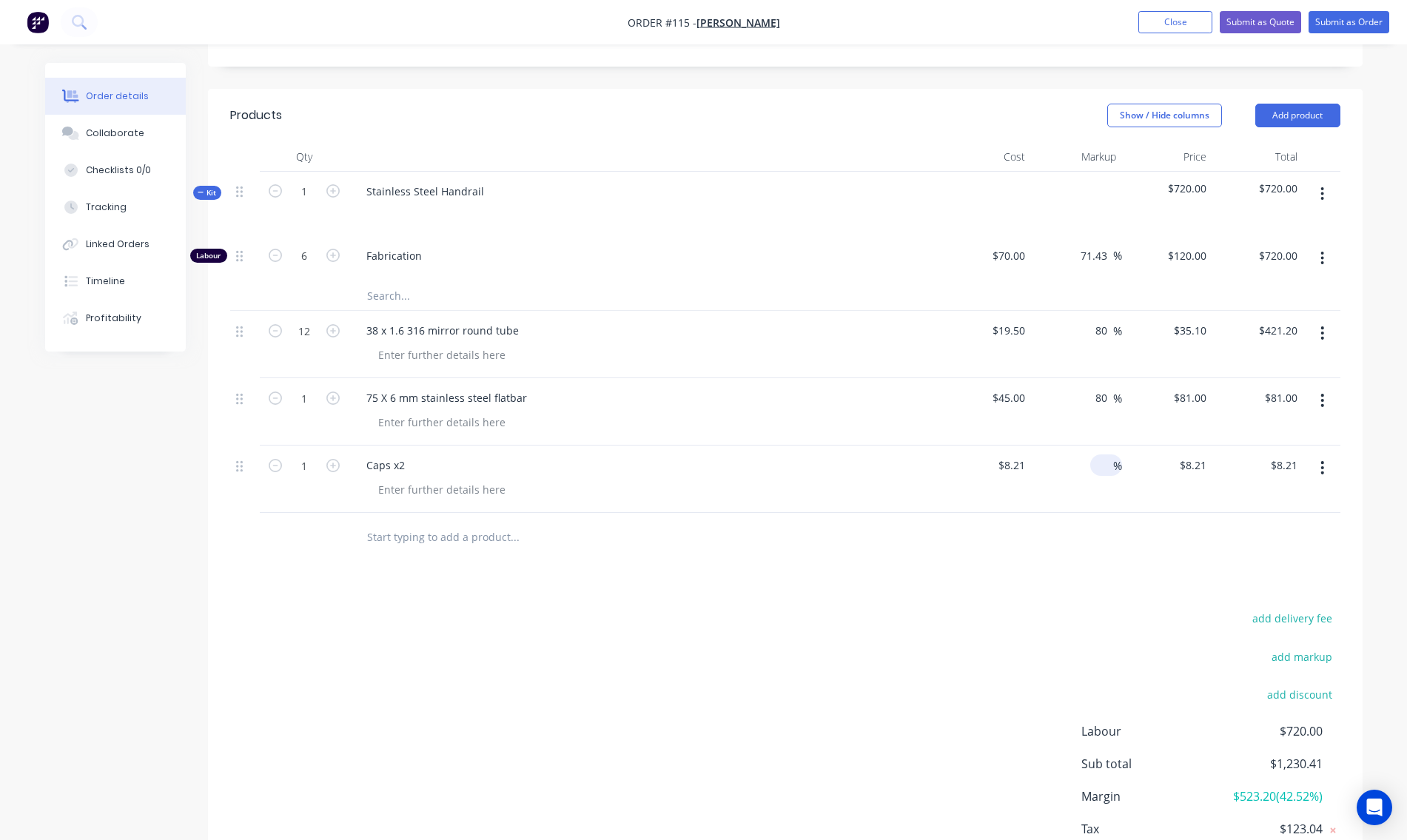
click at [1128, 469] on div "$8.21 $8.21" at bounding box center [1168, 479] width 91 height 67
click at [1115, 471] on span "%" at bounding box center [1118, 466] width 9 height 17
type input "80"
type input "$14.778"
type input "$14.78"
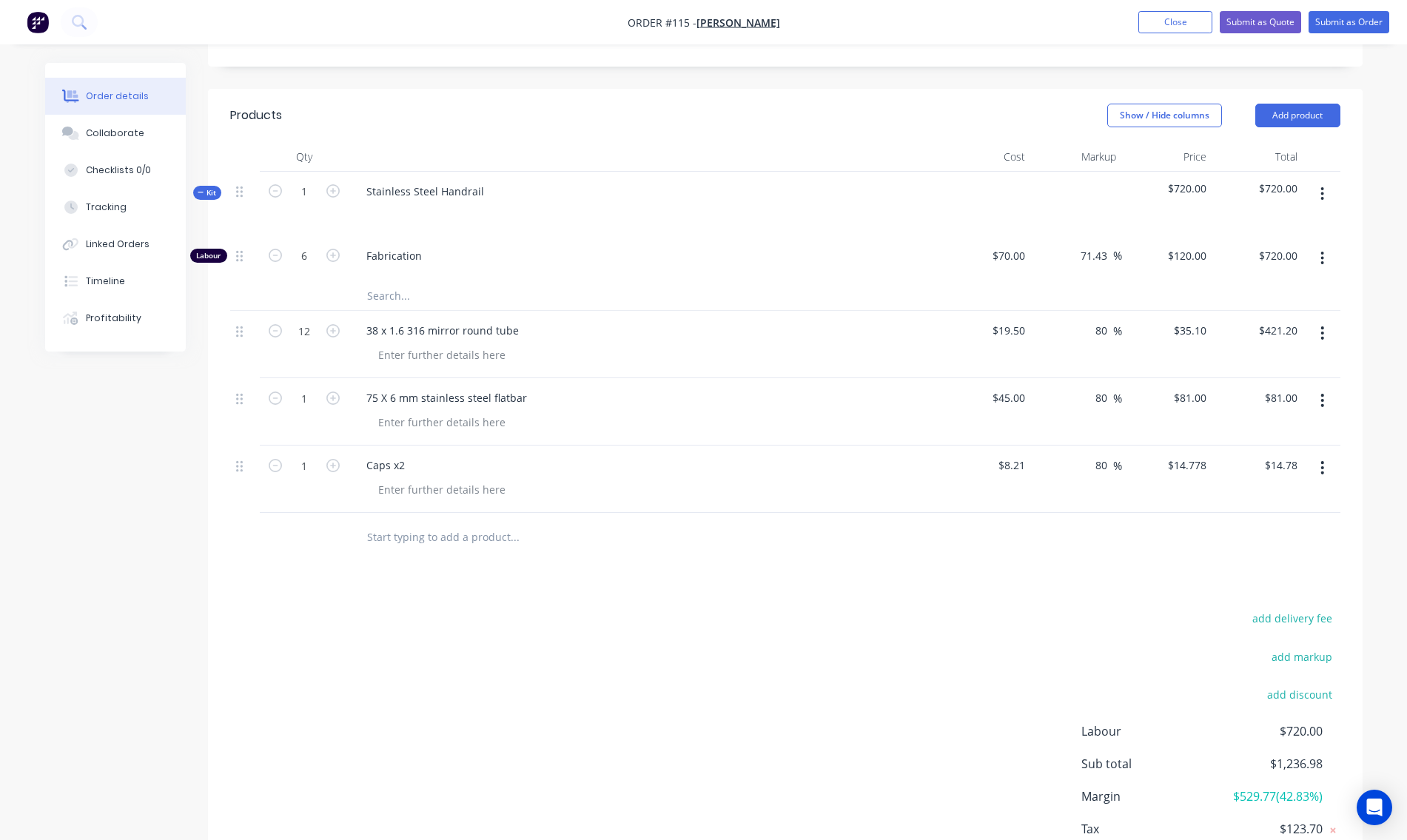
click at [1151, 494] on div "$14.778 $14.778" at bounding box center [1168, 479] width 91 height 67
click at [385, 548] on input "text" at bounding box center [514, 536] width 296 height 30
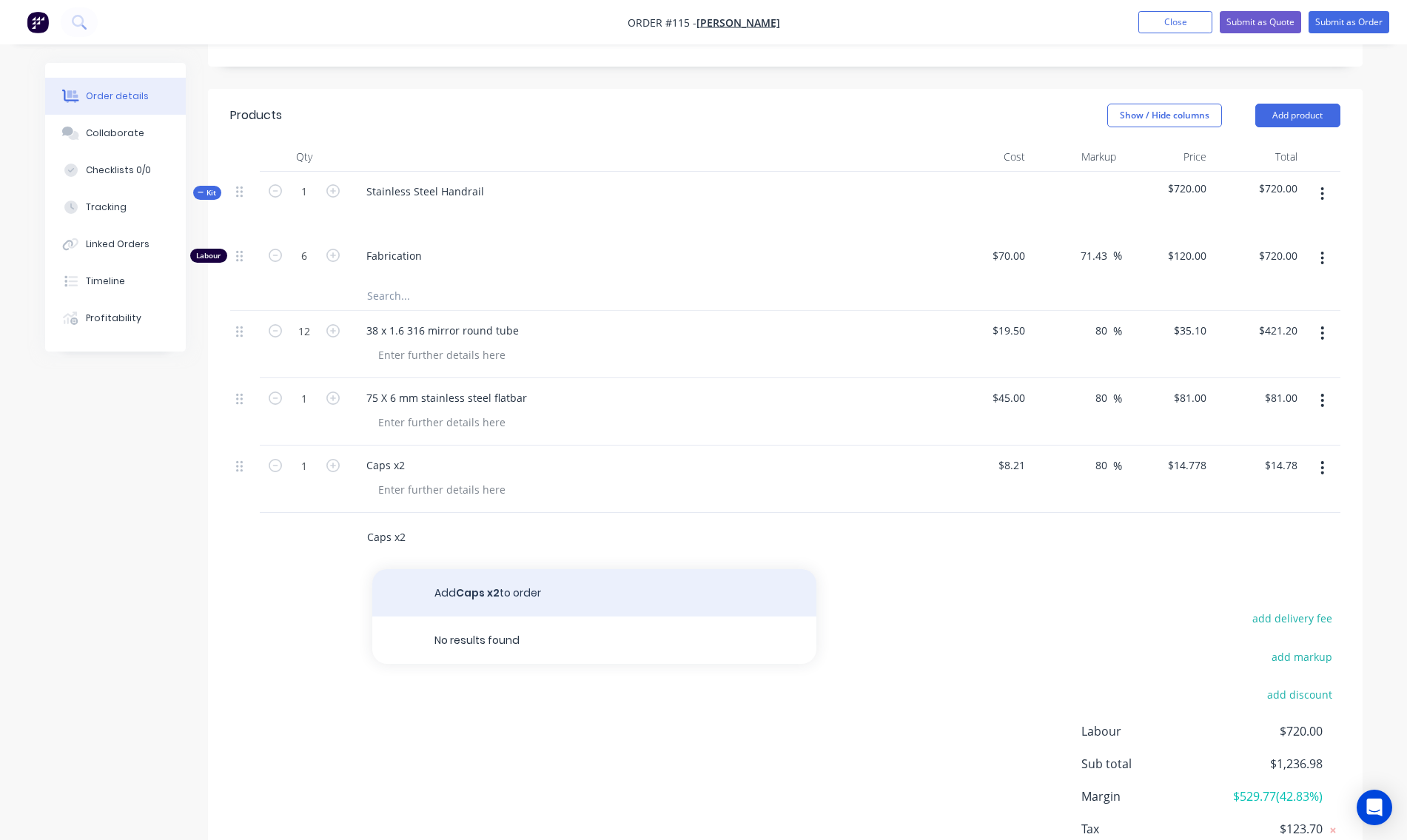
type input "Caps x2"
click at [460, 590] on button "Add Caps x2 to order" at bounding box center [595, 593] width 444 height 47
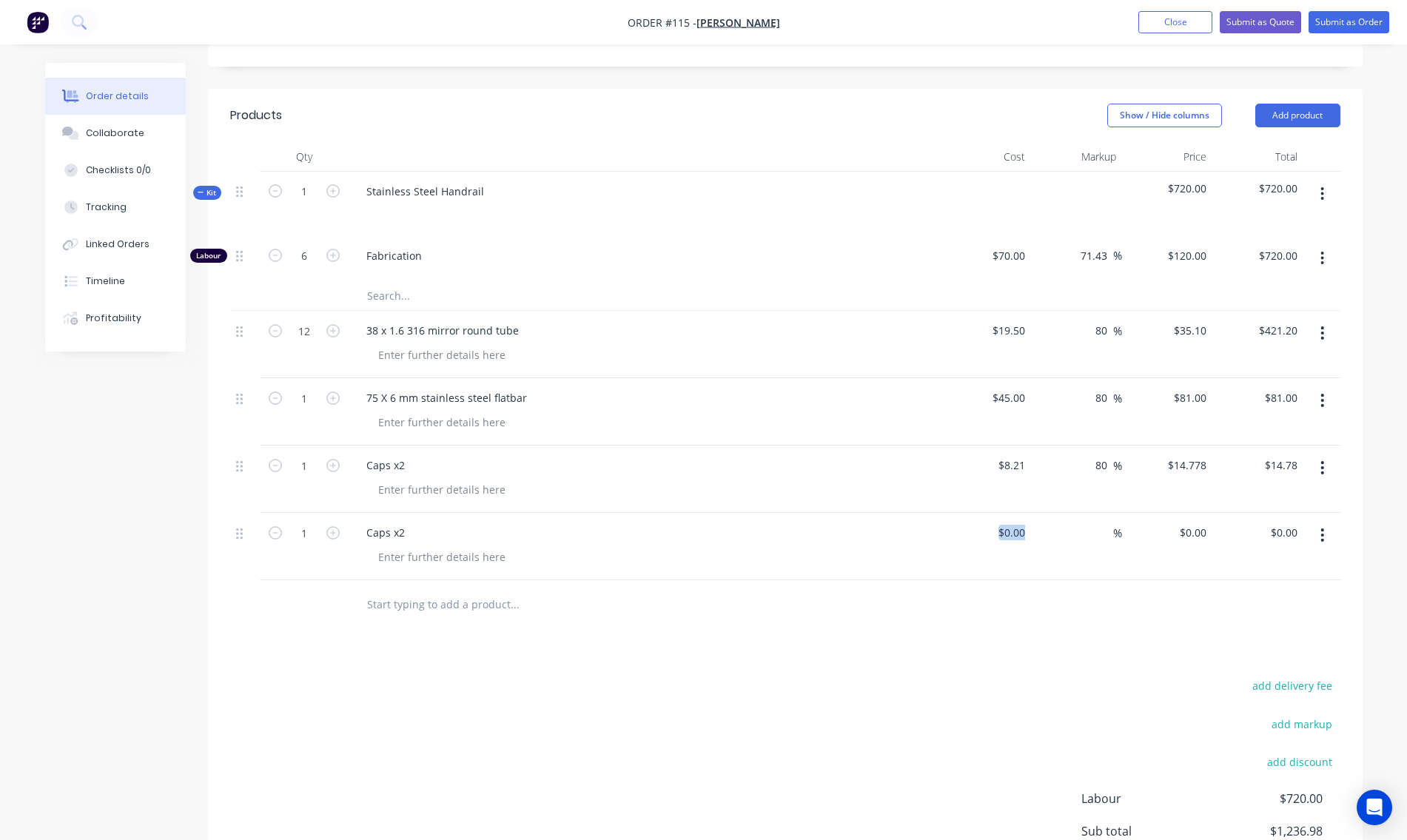
drag, startPoint x: 1031, startPoint y: 526, endPoint x: 967, endPoint y: 545, distance: 66.8
click at [967, 545] on div "1 Caps x2 $0.00 $0.00 % $0.00 $0.00 $0.00 $0.00" at bounding box center [785, 546] width 1111 height 67
click at [1007, 535] on div at bounding box center [987, 546] width 91 height 67
type input "$10.47"
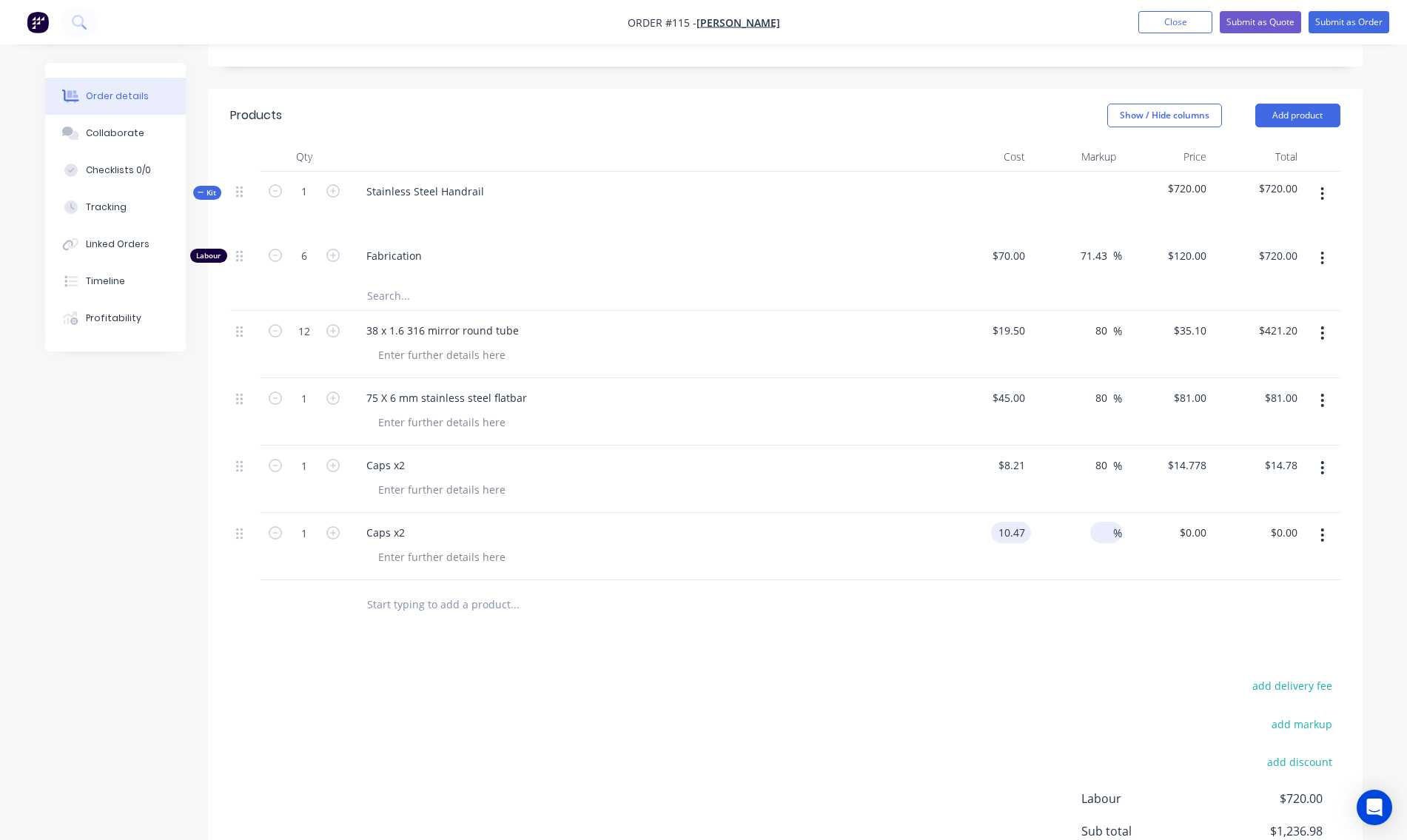
type input "$10.47"
click at [1110, 533] on input at bounding box center [1105, 532] width 17 height 22
type input "80"
type input "$18.846"
type input "$18.85"
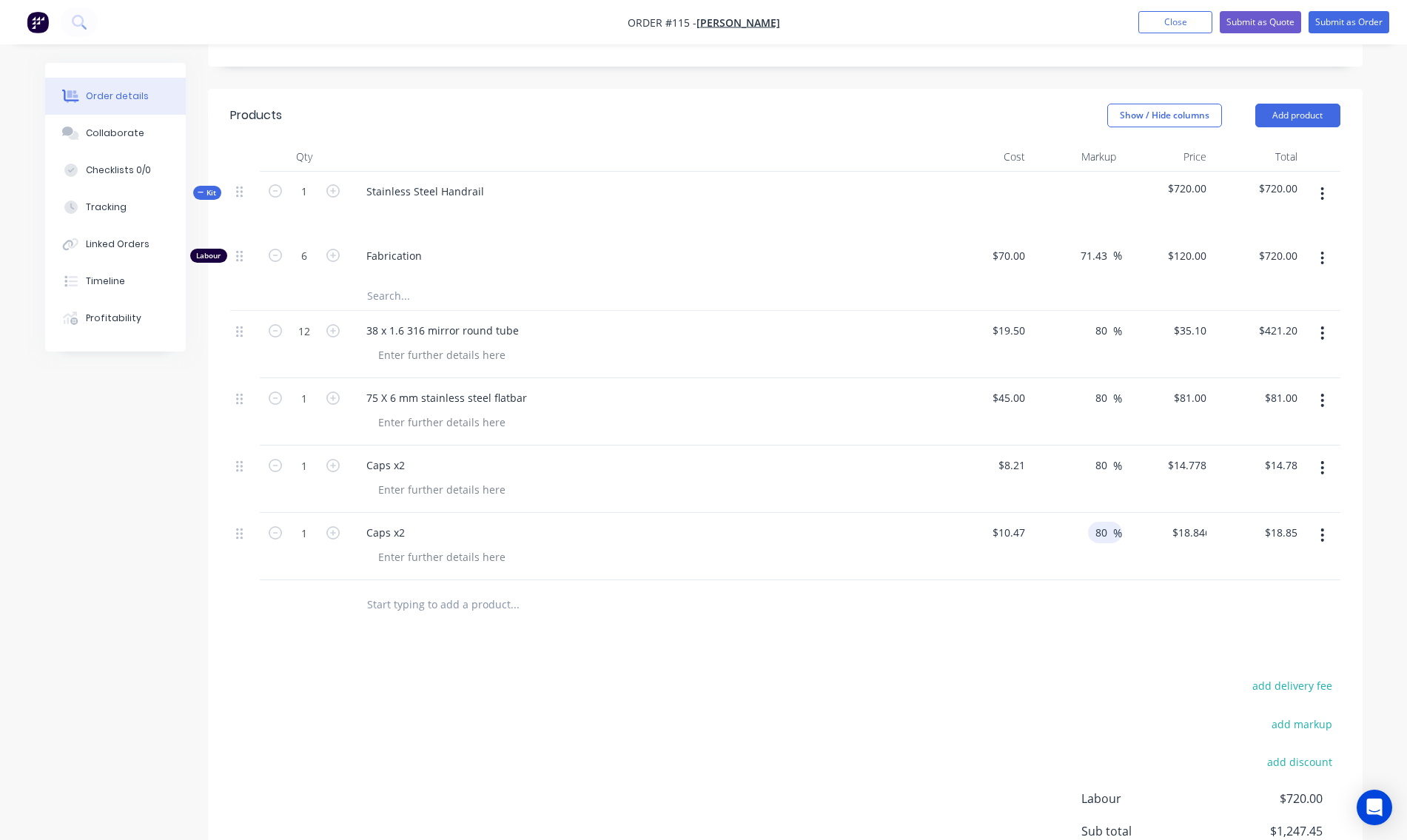
click at [1119, 652] on div "Products Show / Hide columns Add product Qty Cost Markup Price Total Kit 1 Stai…" at bounding box center [786, 537] width 1155 height 896
click at [391, 603] on input "text" at bounding box center [514, 604] width 296 height 30
click at [443, 607] on input "16mm stainlessround bar" at bounding box center [514, 604] width 296 height 30
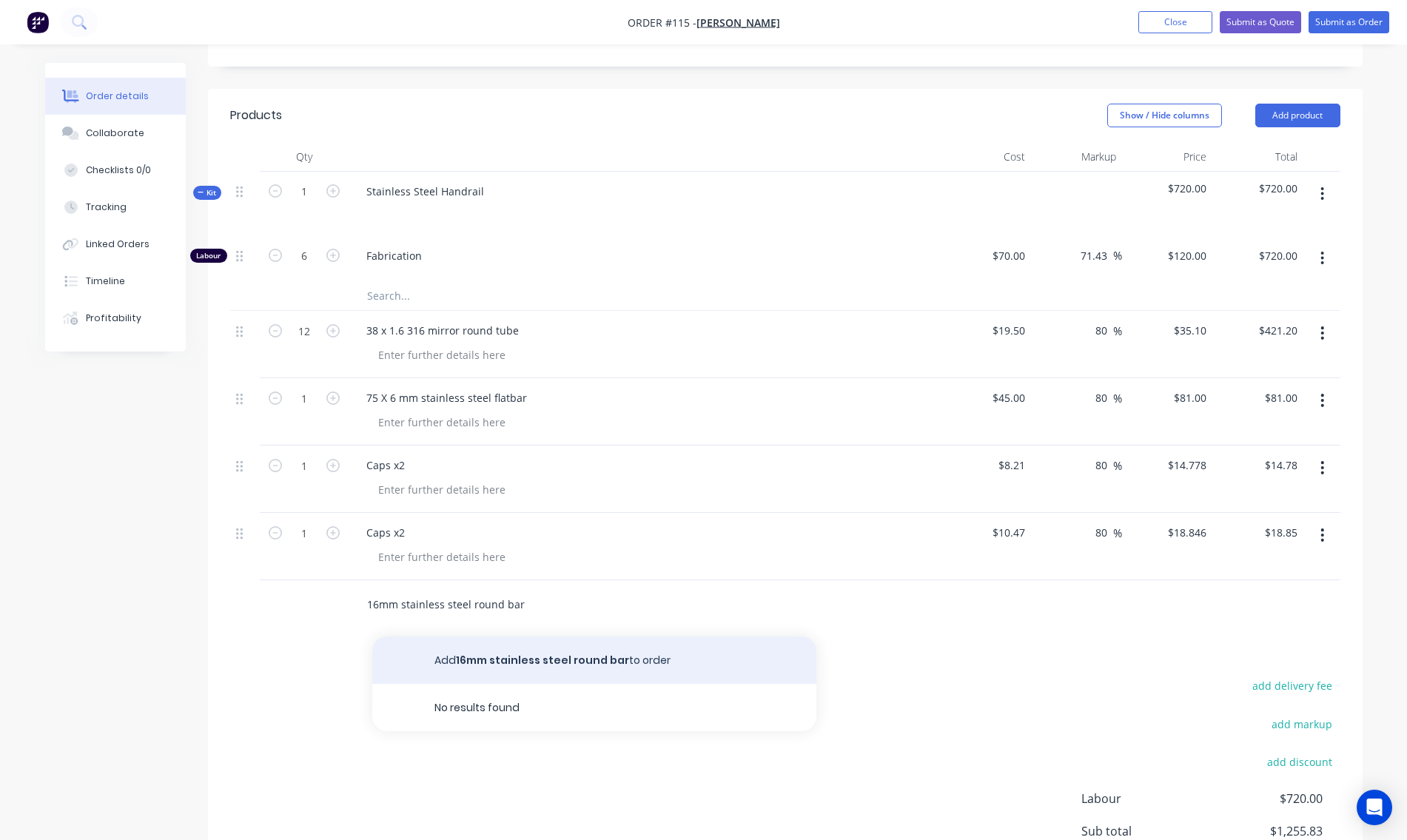
type input "16mm stainless steel round bar"
click at [471, 663] on button "Add 16mm stainless steel round bar to order" at bounding box center [595, 660] width 444 height 47
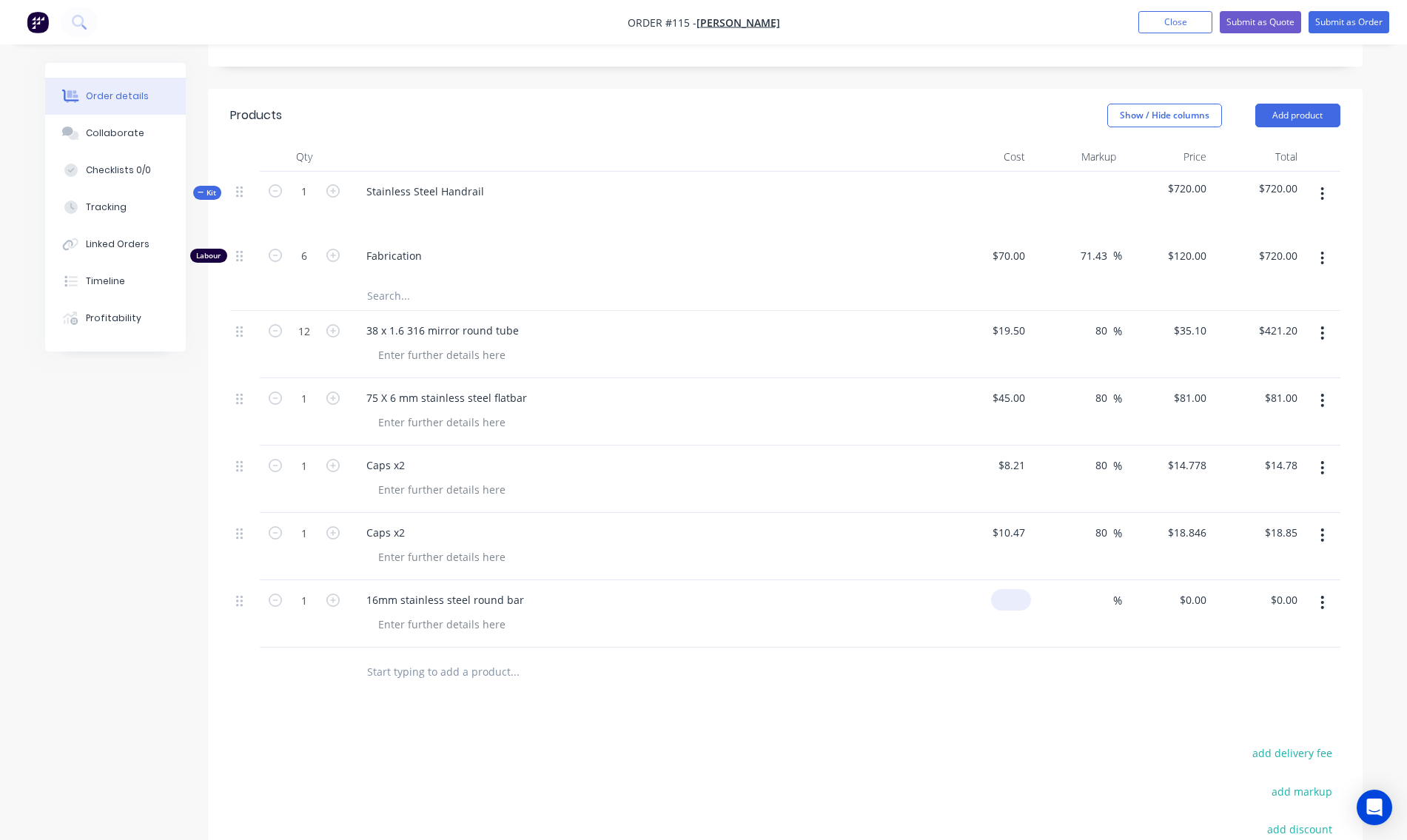
click at [1006, 603] on div "$0.00" at bounding box center [987, 614] width 91 height 67
type input "$16.00"
click at [1115, 601] on span "%" at bounding box center [1118, 600] width 9 height 17
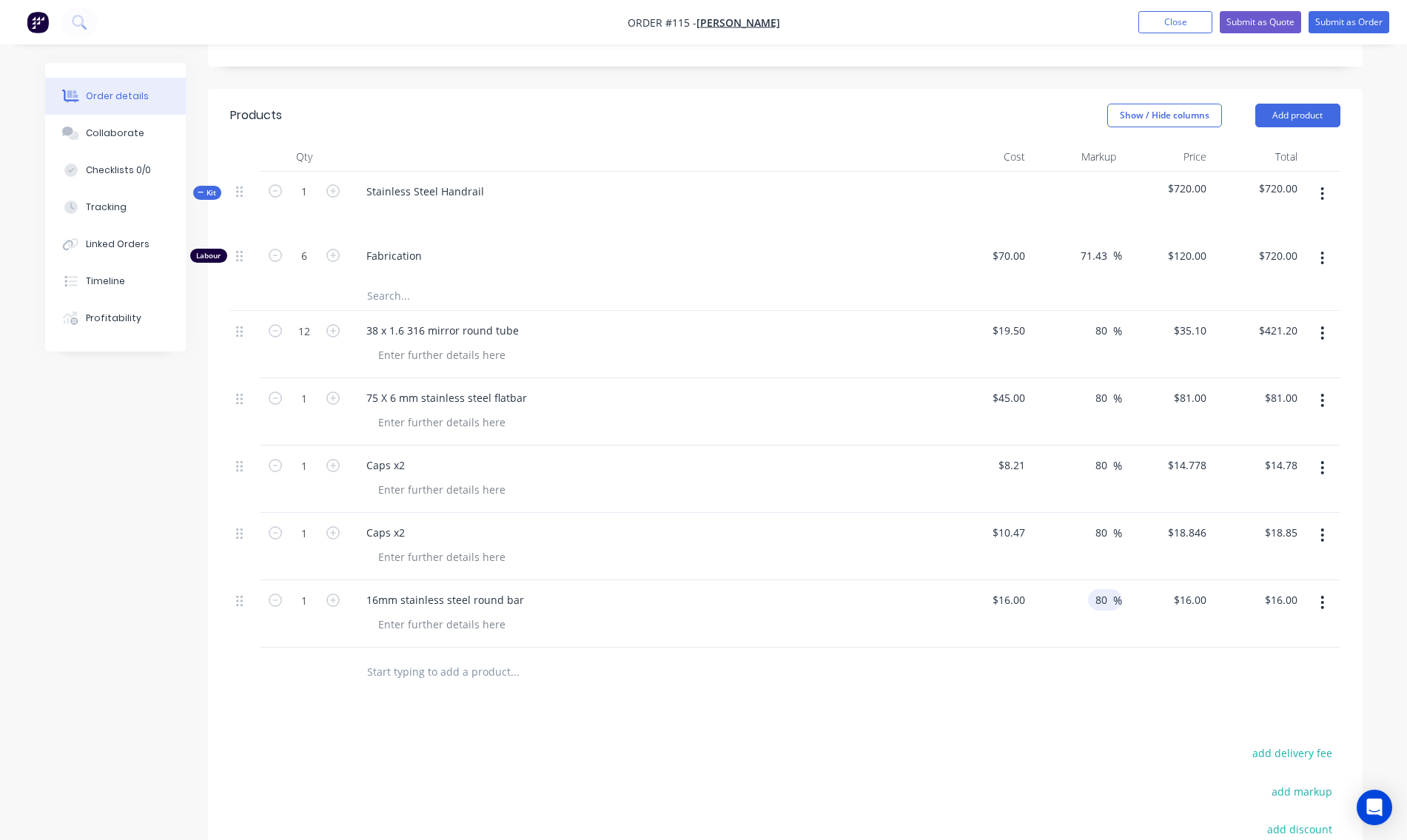
type input "80"
type input "$28.80"
click at [1108, 642] on div "80 80 %" at bounding box center [1077, 614] width 91 height 67
type input "0.2"
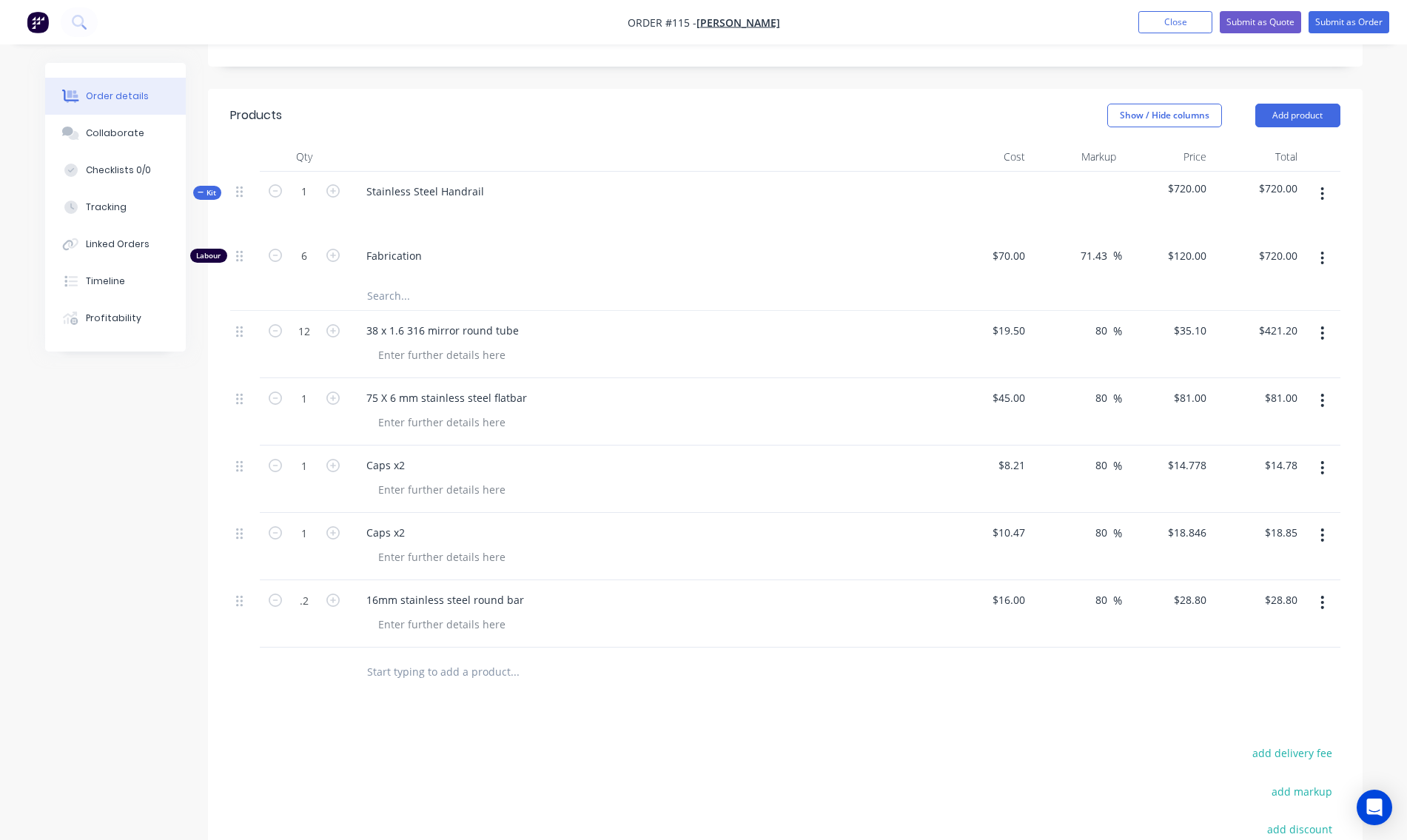
type input "$5.76"
click at [553, 622] on div at bounding box center [650, 625] width 569 height 22
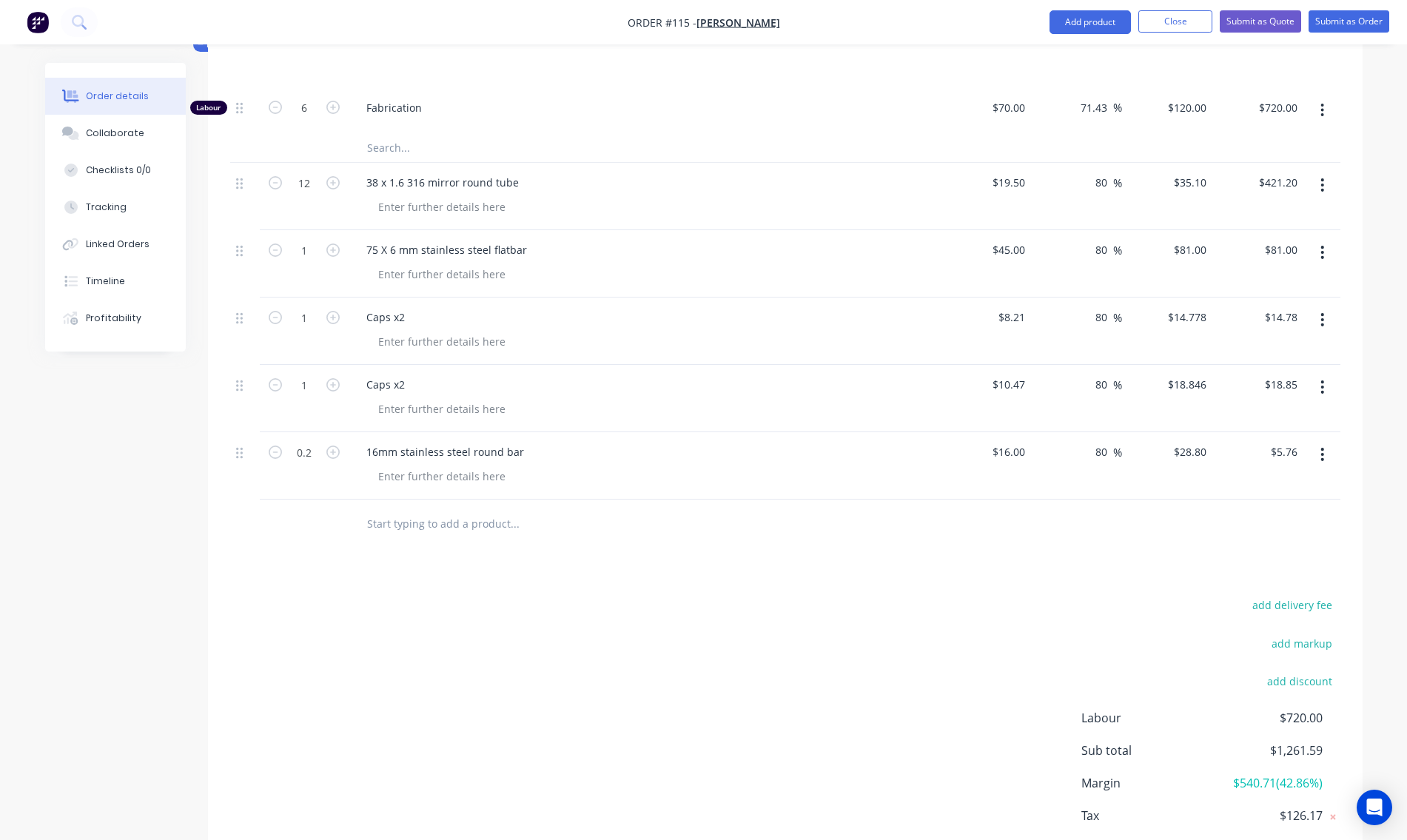
scroll to position [531, 0]
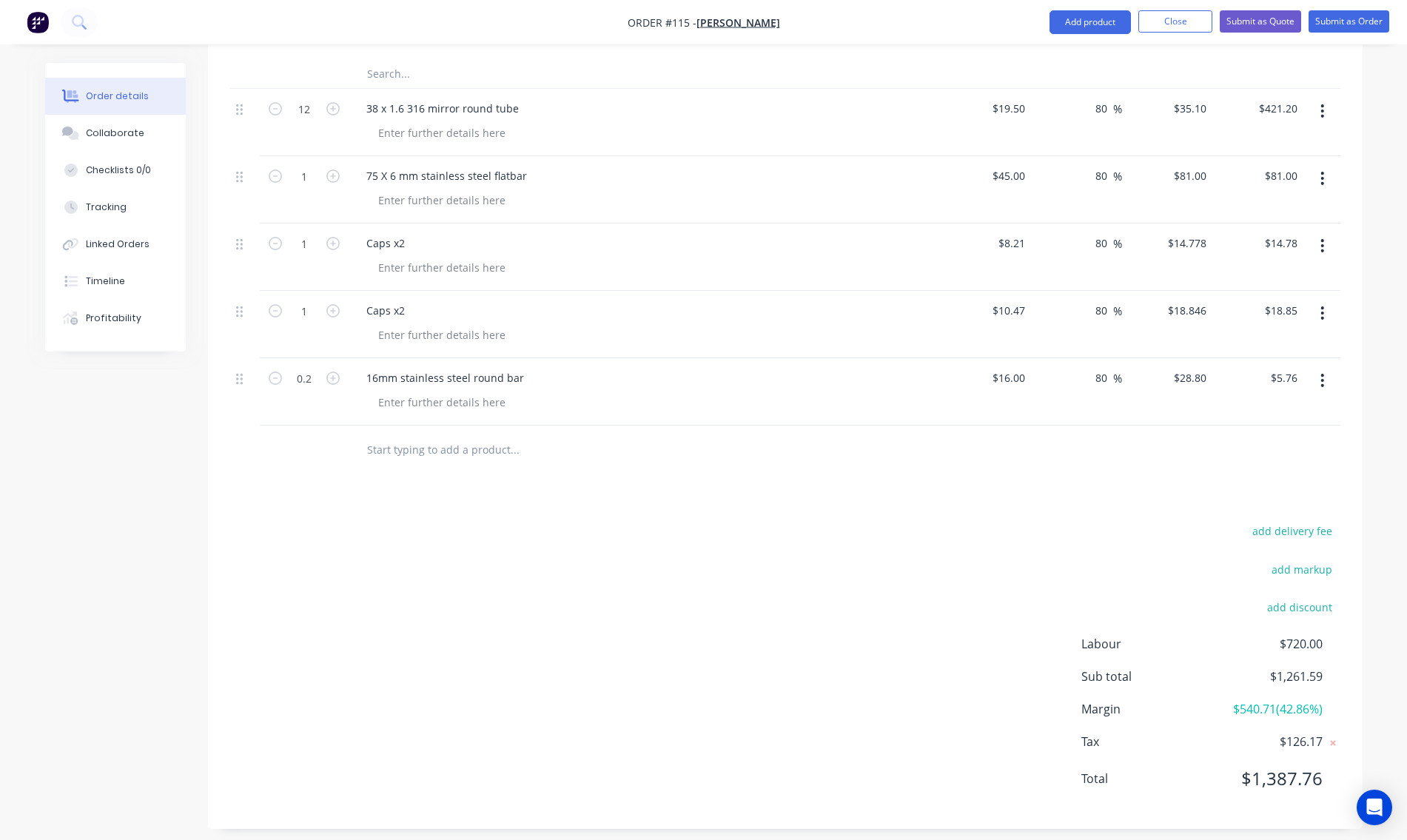
click at [441, 446] on input "text" at bounding box center [514, 449] width 296 height 30
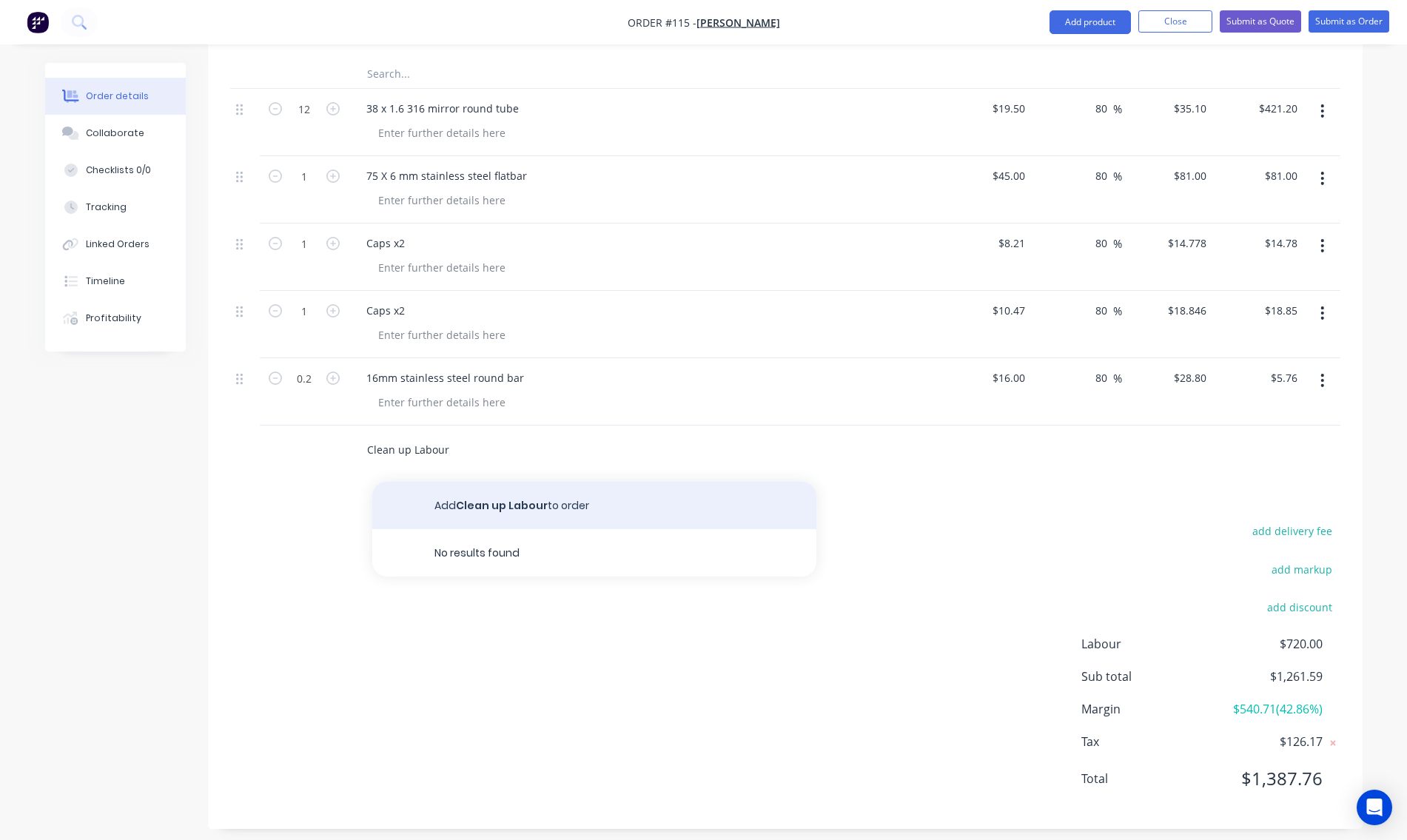
type input "Clean up Labour"
click at [492, 501] on button "Add Clean up Labour to order" at bounding box center [595, 505] width 444 height 47
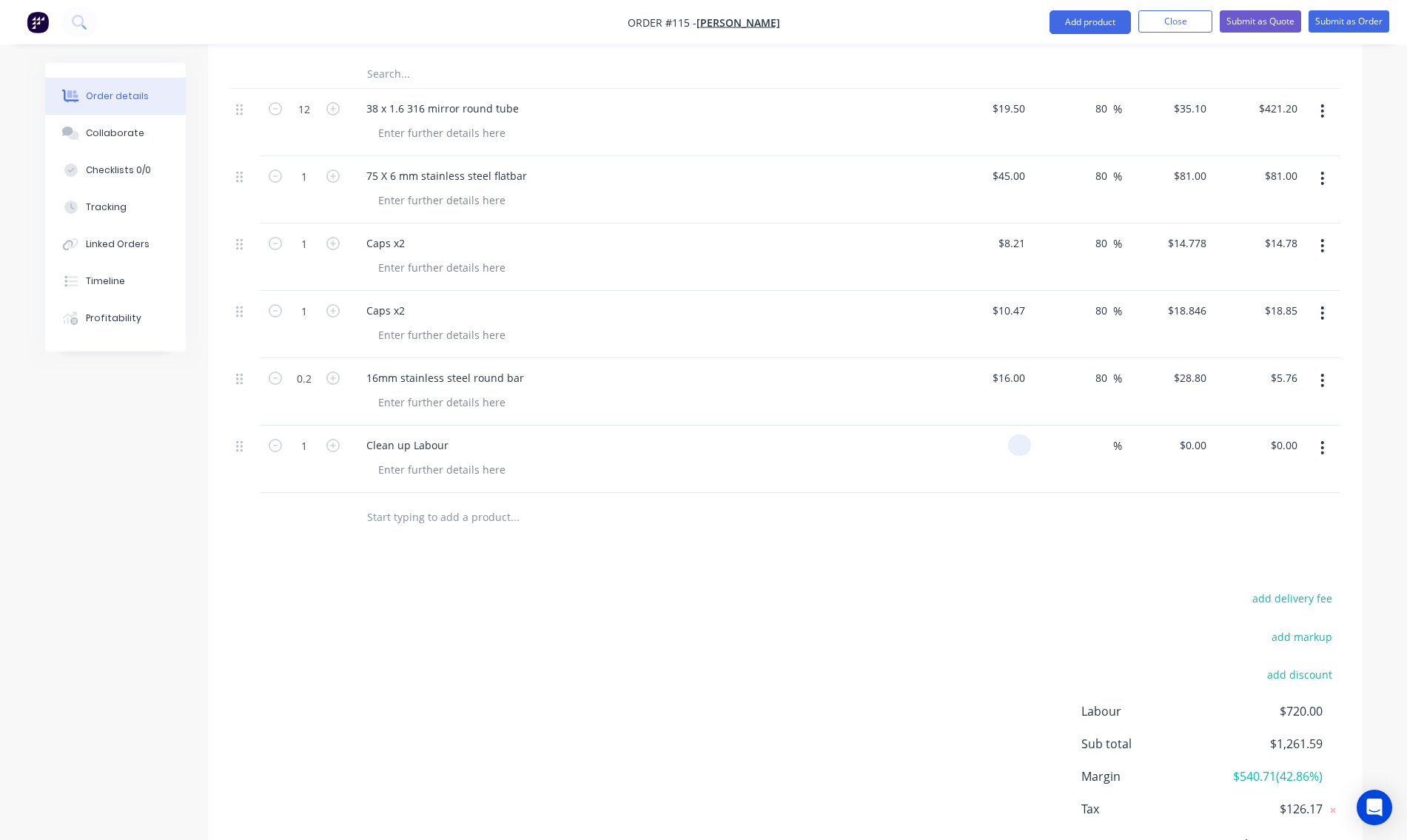
drag, startPoint x: 1030, startPoint y: 443, endPoint x: 984, endPoint y: 467, distance: 51.9
click at [984, 467] on div at bounding box center [987, 459] width 91 height 67
type input "$140.06"
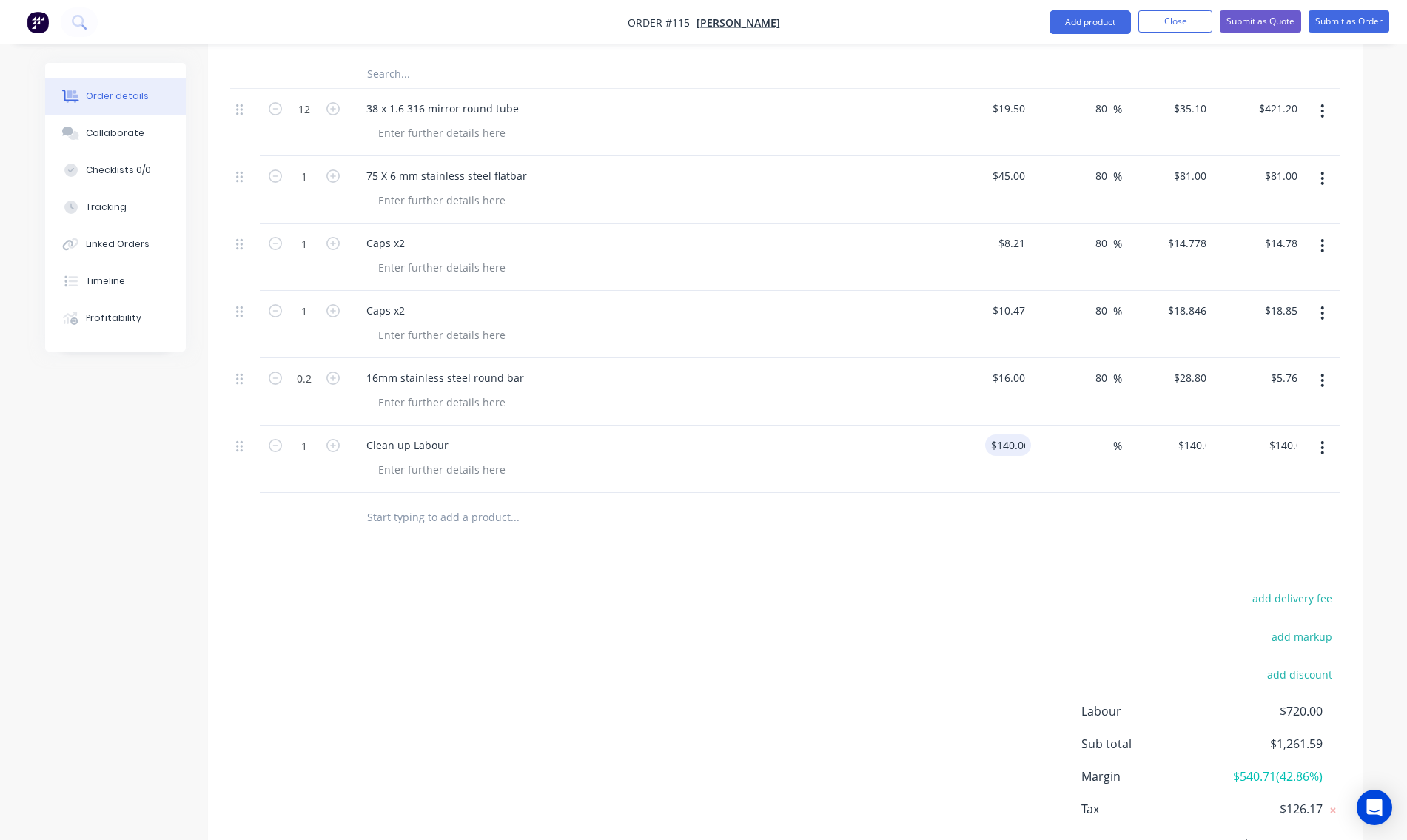
click at [1137, 485] on div "$140.06 $0.00" at bounding box center [1168, 459] width 91 height 67
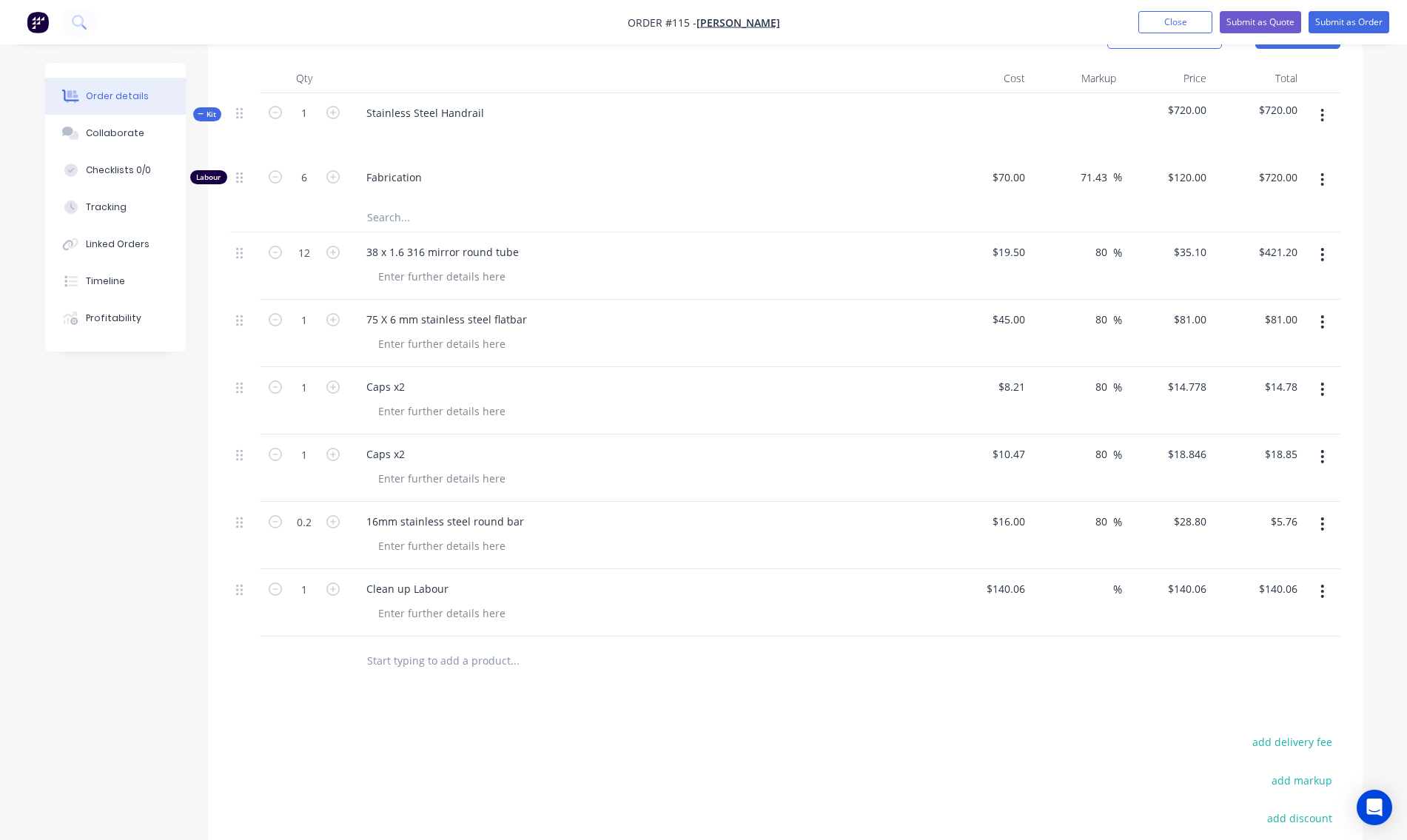
scroll to position [314, 0]
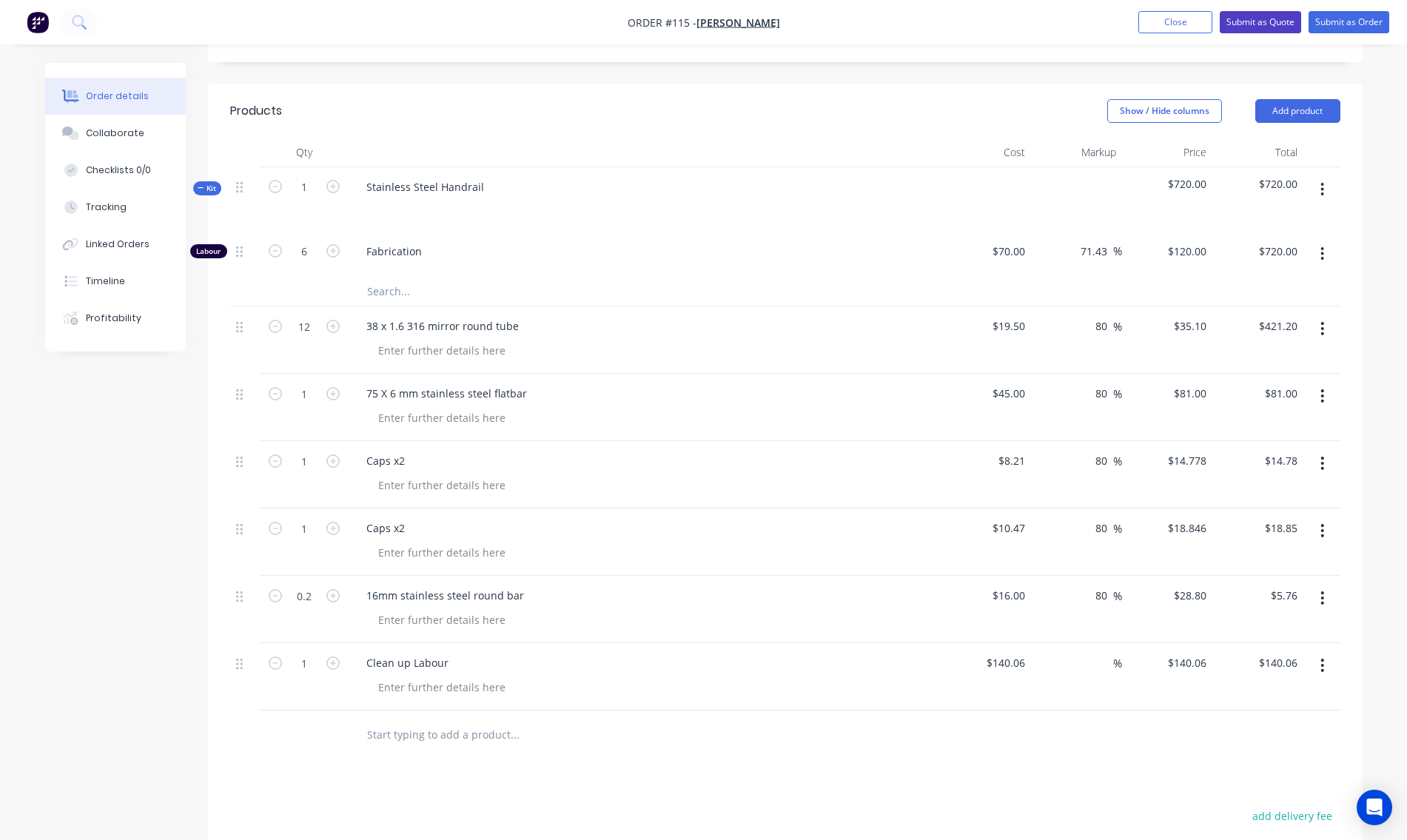
click at [1260, 19] on button "Submit as Quote" at bounding box center [1260, 22] width 82 height 22
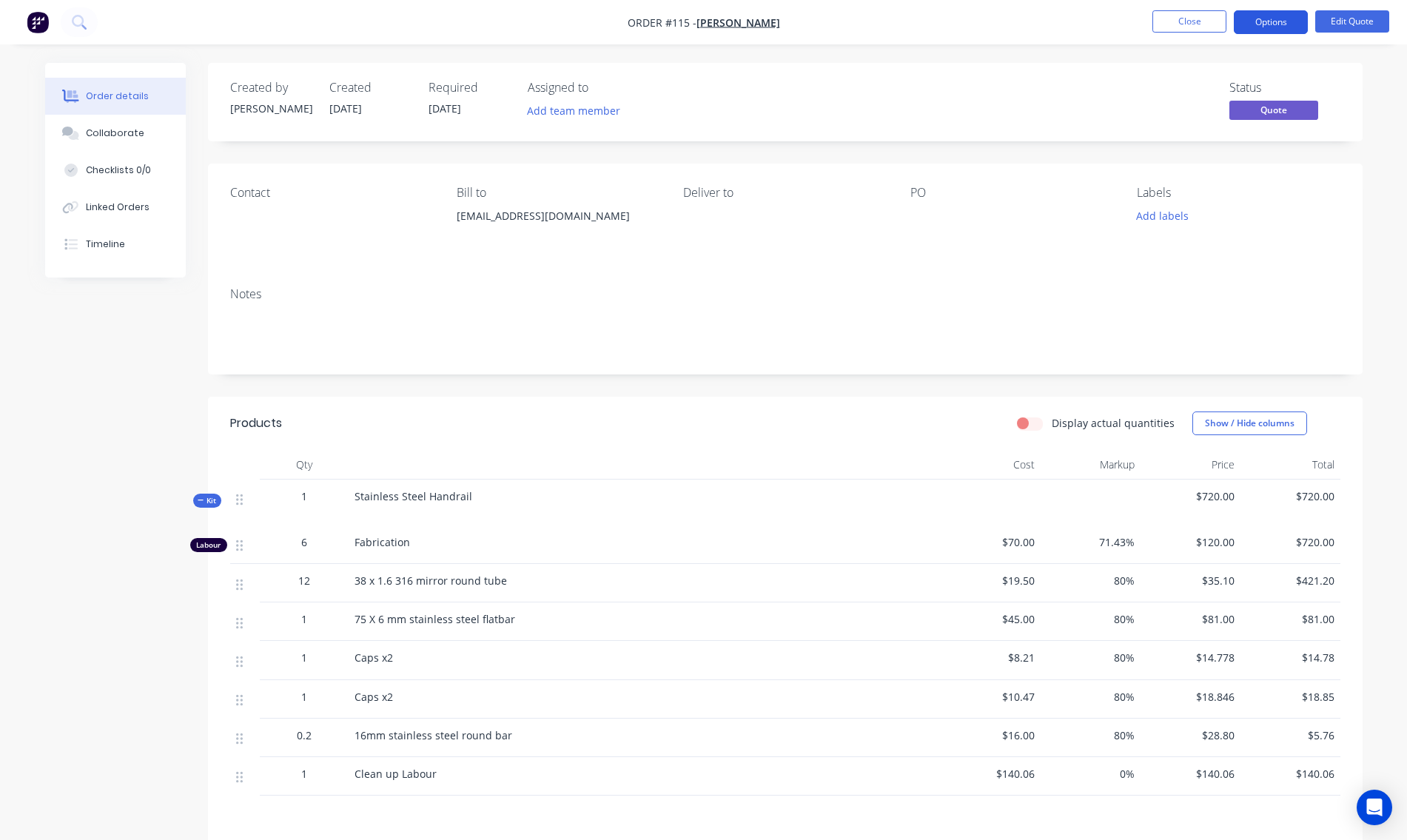
click at [1273, 19] on button "Options" at bounding box center [1271, 22] width 74 height 23
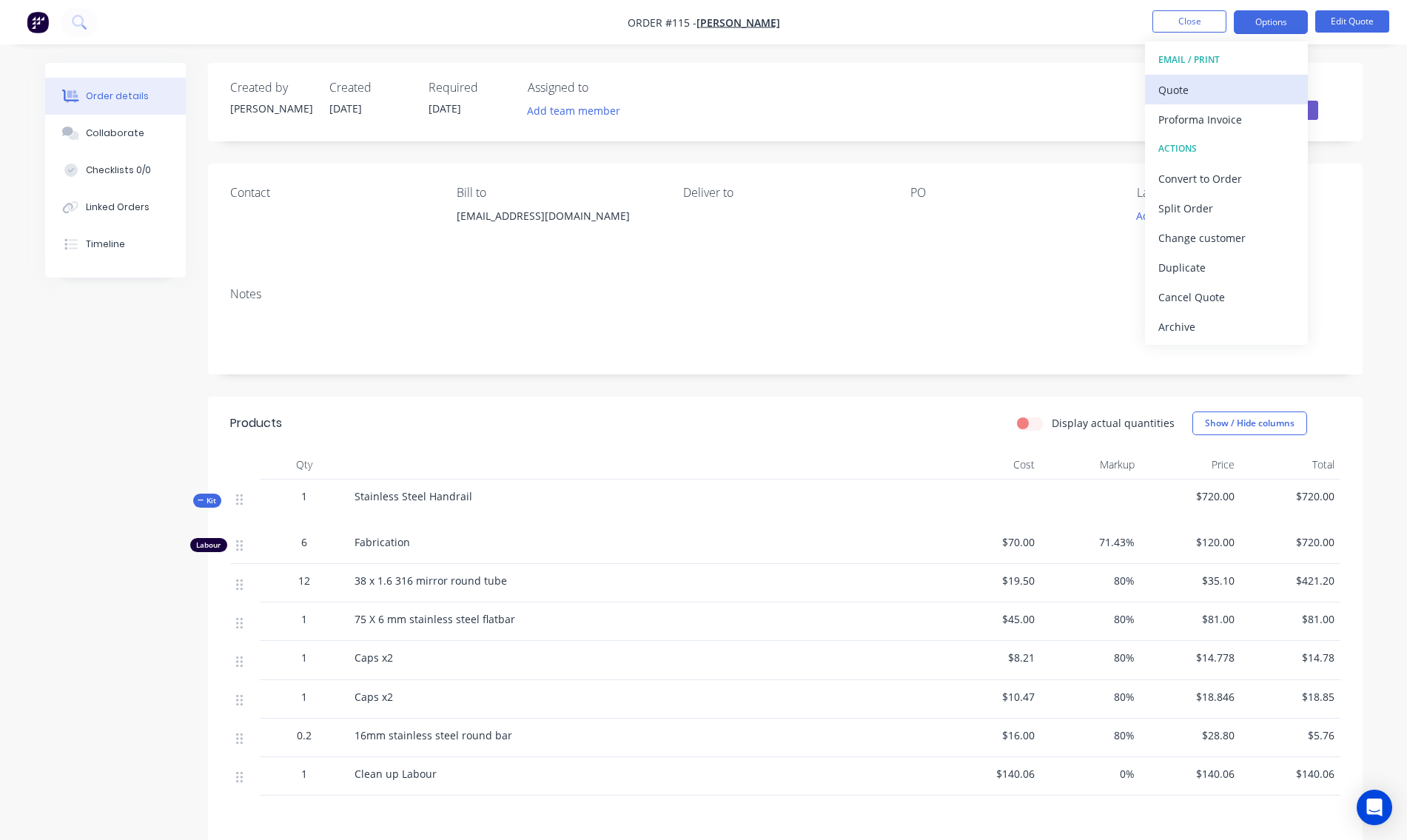
click at [1230, 85] on div "Quote" at bounding box center [1226, 90] width 136 height 22
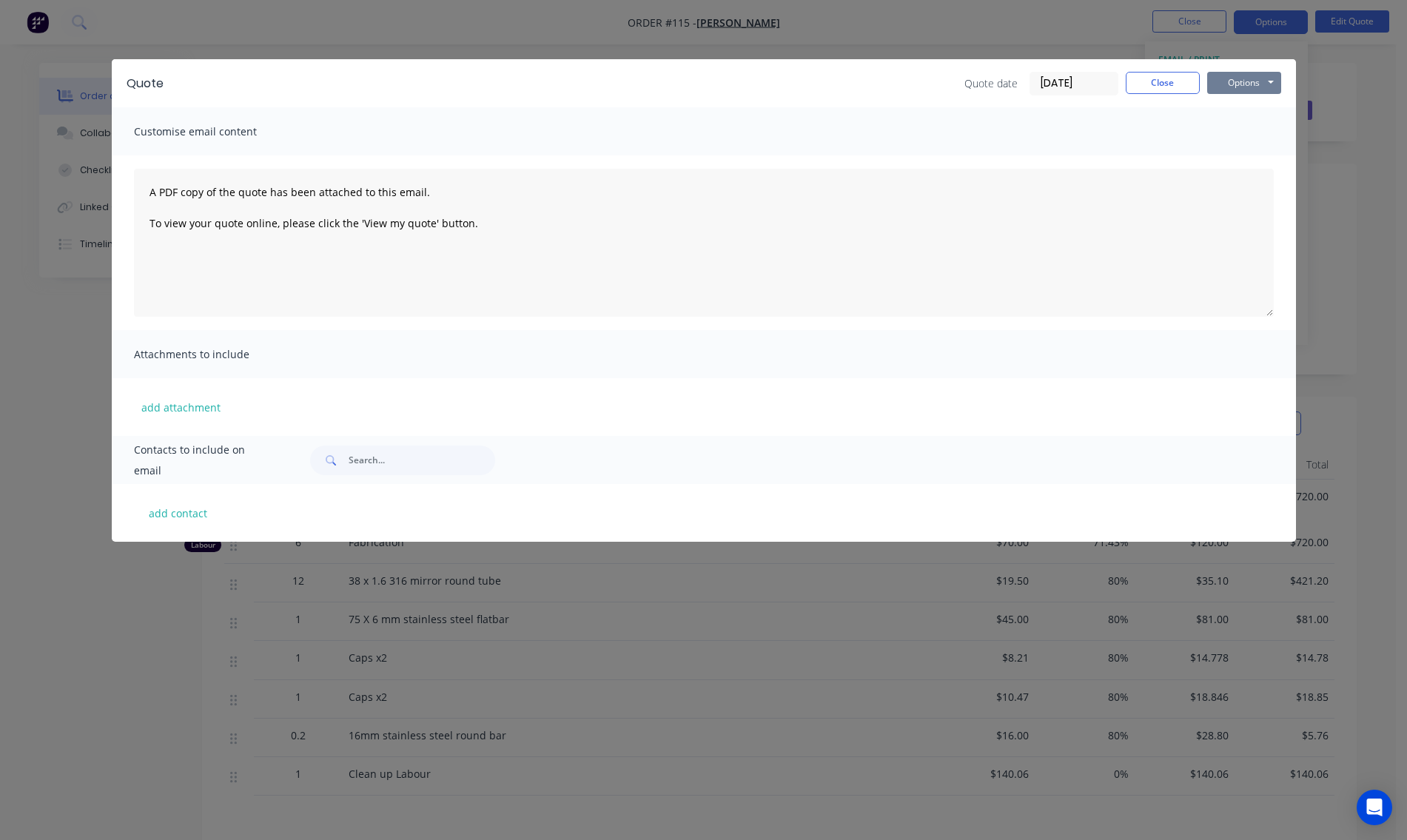
click at [1230, 84] on button "Options" at bounding box center [1244, 83] width 74 height 22
click at [1379, 166] on div "Quote Quote date [DATE] Close Options Preview Print Email Customise email conte…" at bounding box center [703, 420] width 1407 height 840
